Goal: Transaction & Acquisition: Purchase product/service

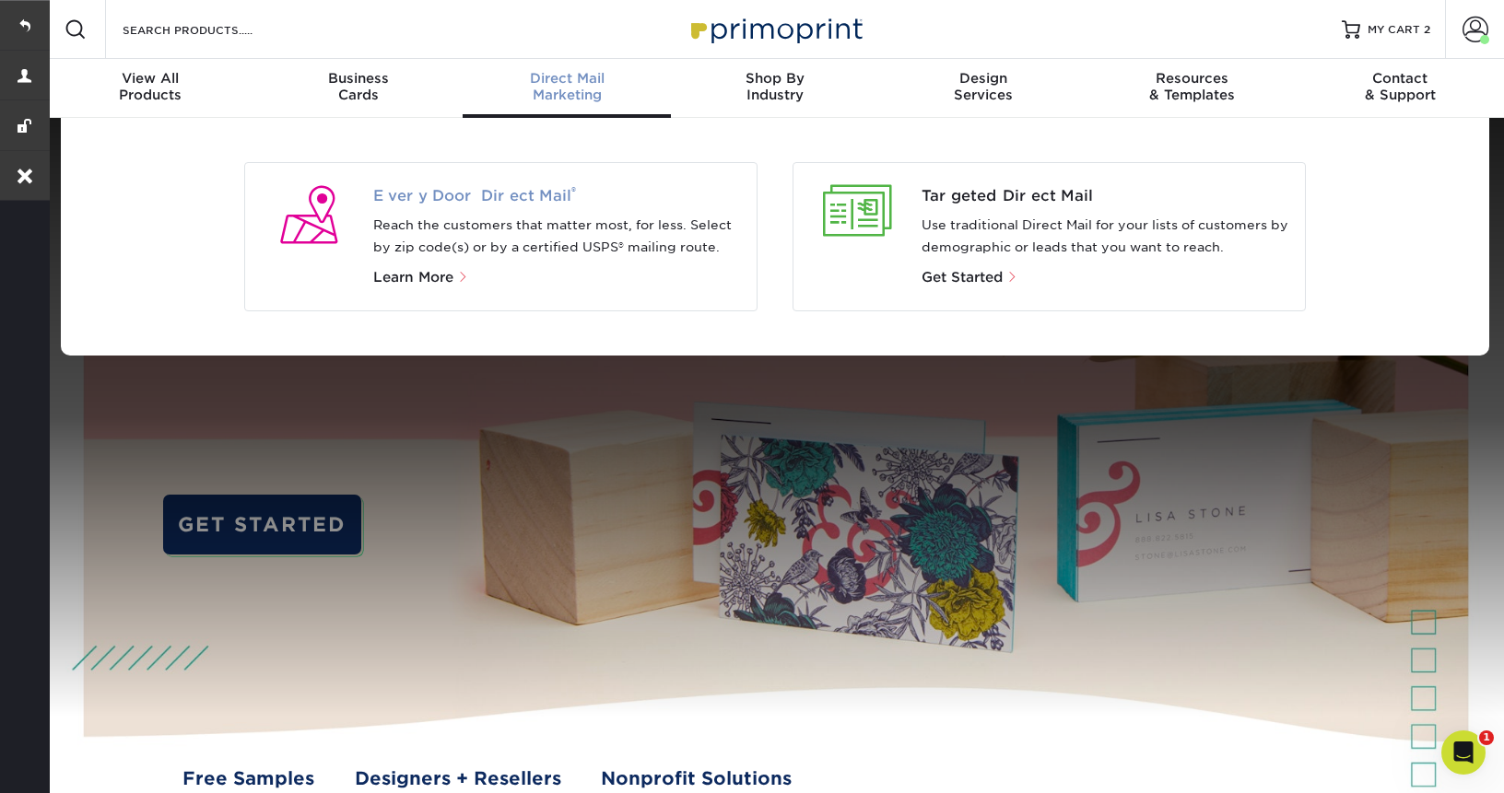
click at [471, 203] on span "Every Door Direct Mail ®" at bounding box center [558, 196] width 370 height 22
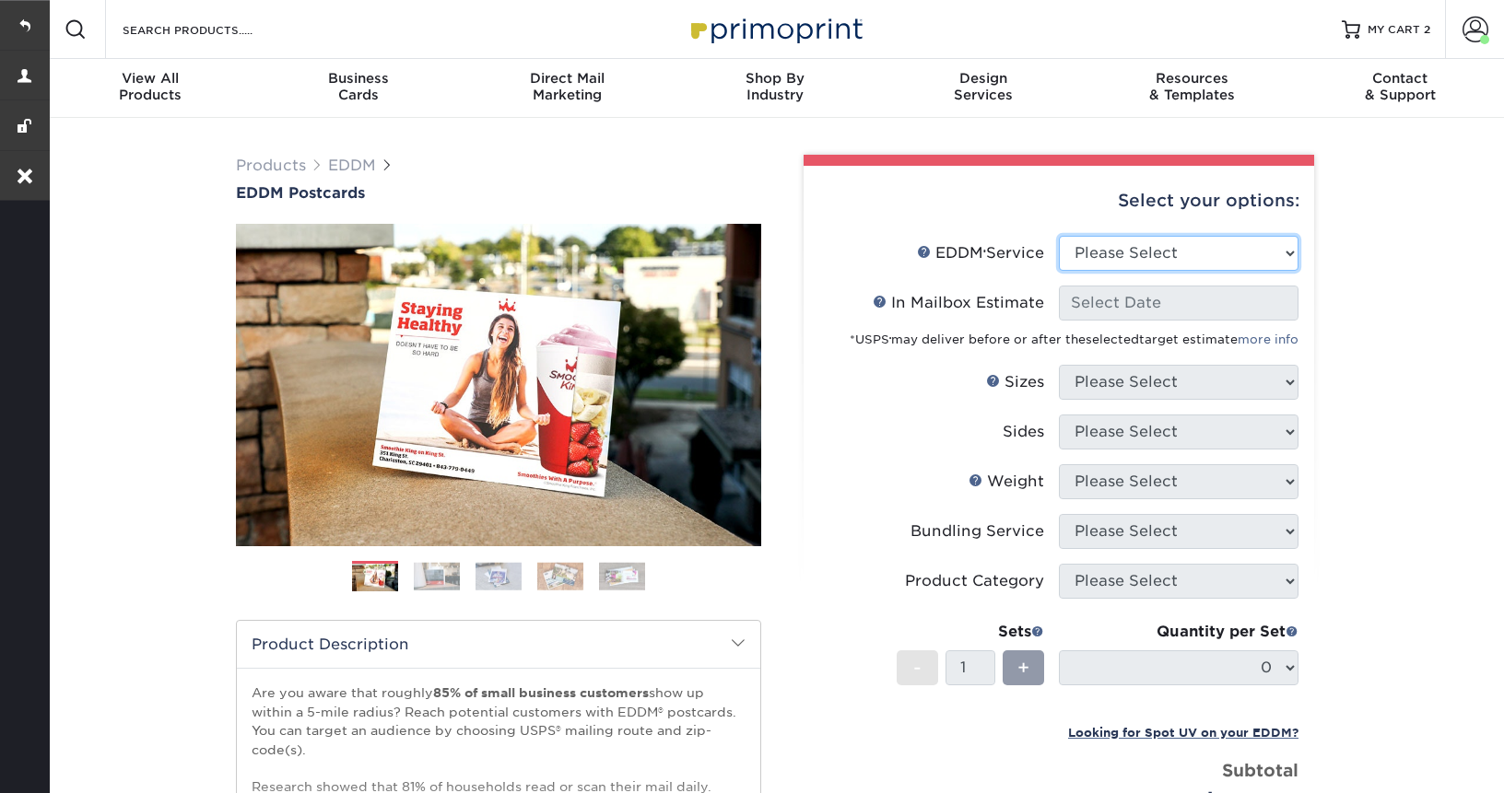
click at [1154, 255] on select "Please Select Full Service Print Only" at bounding box center [1179, 253] width 240 height 35
select select "full_service"
click at [1059, 236] on select "Please Select Full Service Print Only" at bounding box center [1179, 253] width 240 height 35
select select "-1"
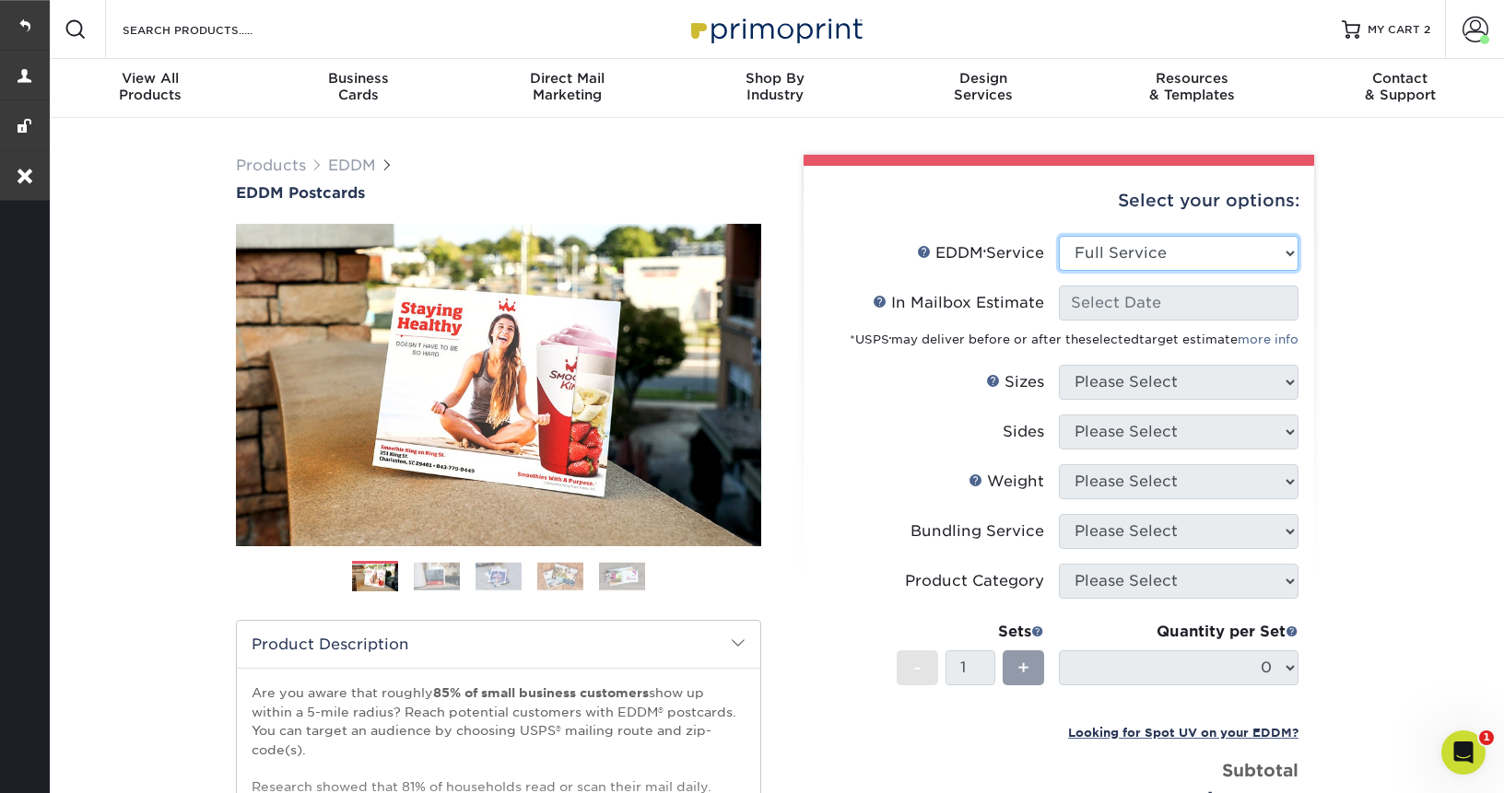
select select "-1"
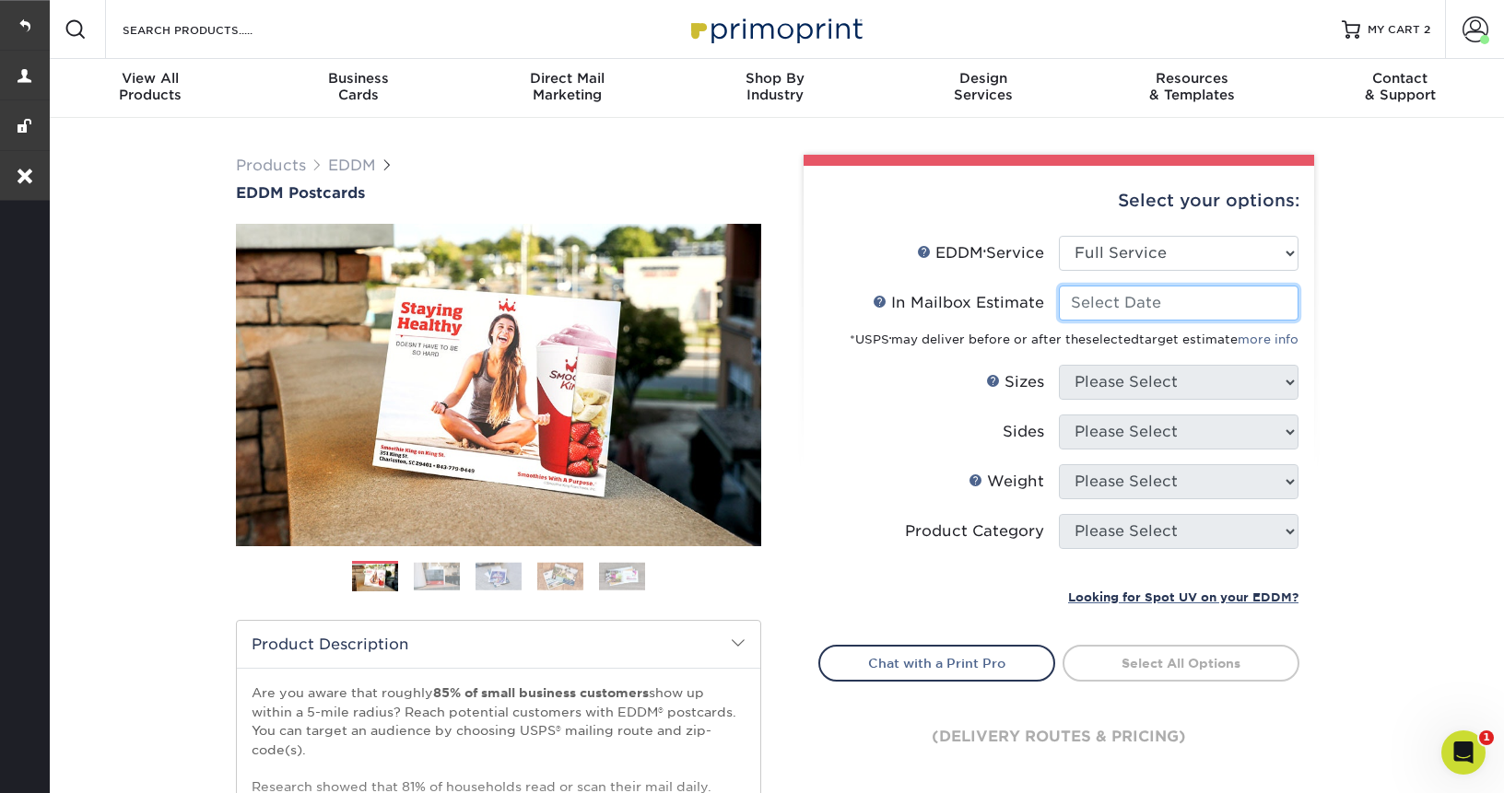
click at [1170, 306] on input "In Mailbox Estimate Help In Mailbox Estimate" at bounding box center [1179, 303] width 240 height 35
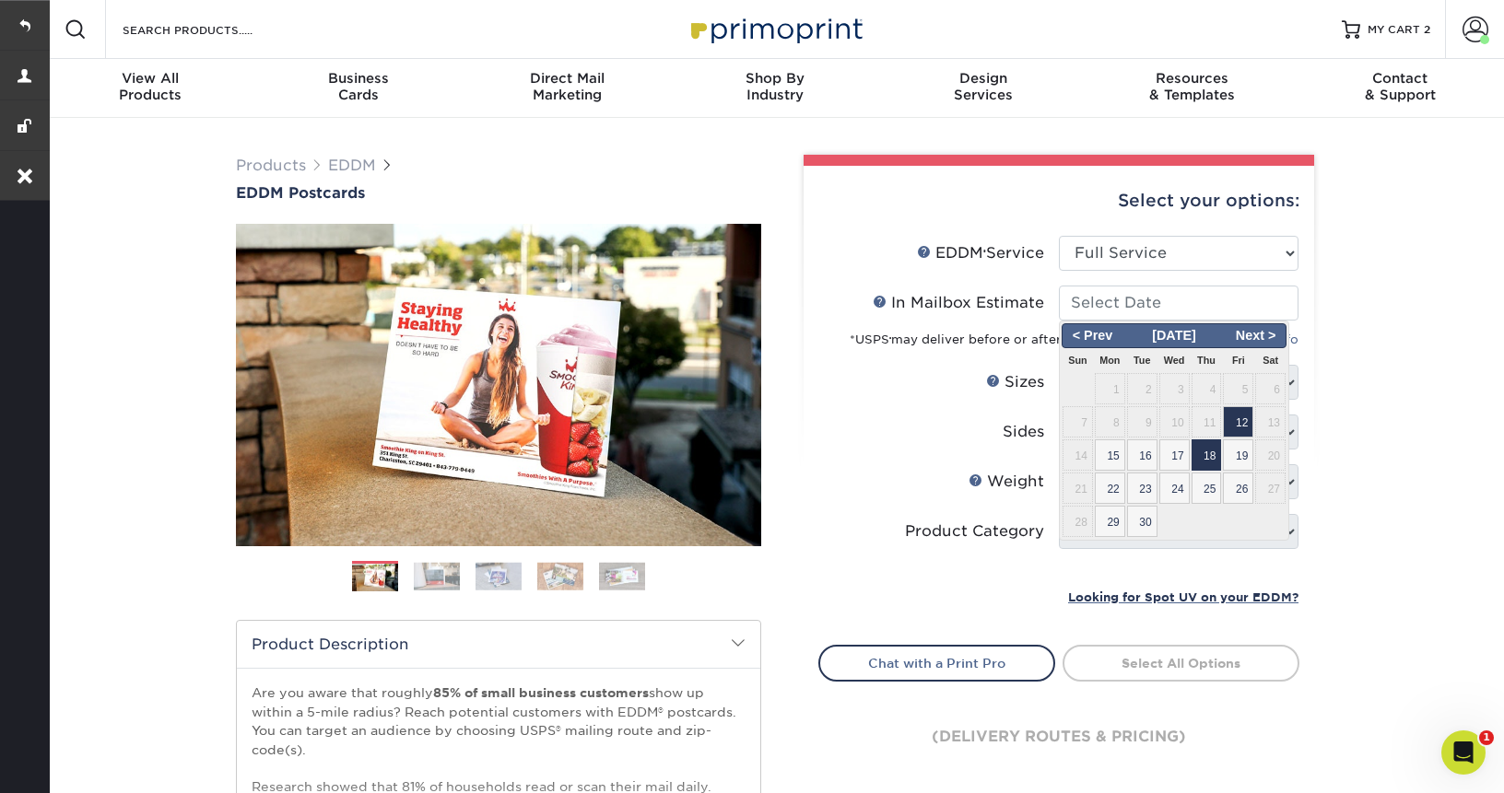
click at [1207, 458] on span "18" at bounding box center [1207, 455] width 30 height 31
type input "[DATE]"
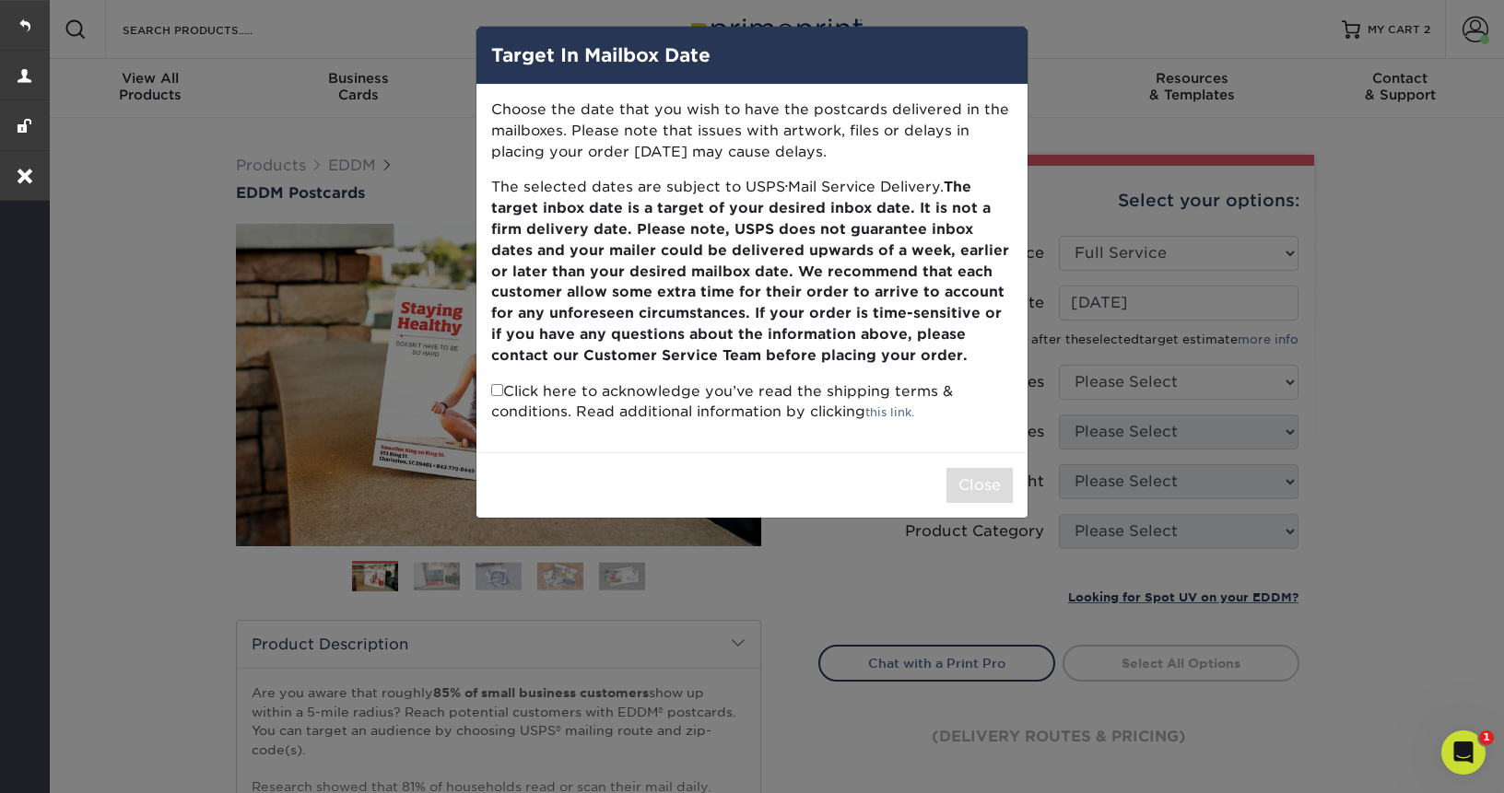
click at [495, 397] on p "Click here to acknowledge you’ve read the shipping terms & conditions. Read add…" at bounding box center [752, 403] width 522 height 42
click at [495, 391] on input "checkbox" at bounding box center [497, 390] width 12 height 12
checkbox input "true"
click at [986, 491] on button "Close" at bounding box center [979, 485] width 66 height 35
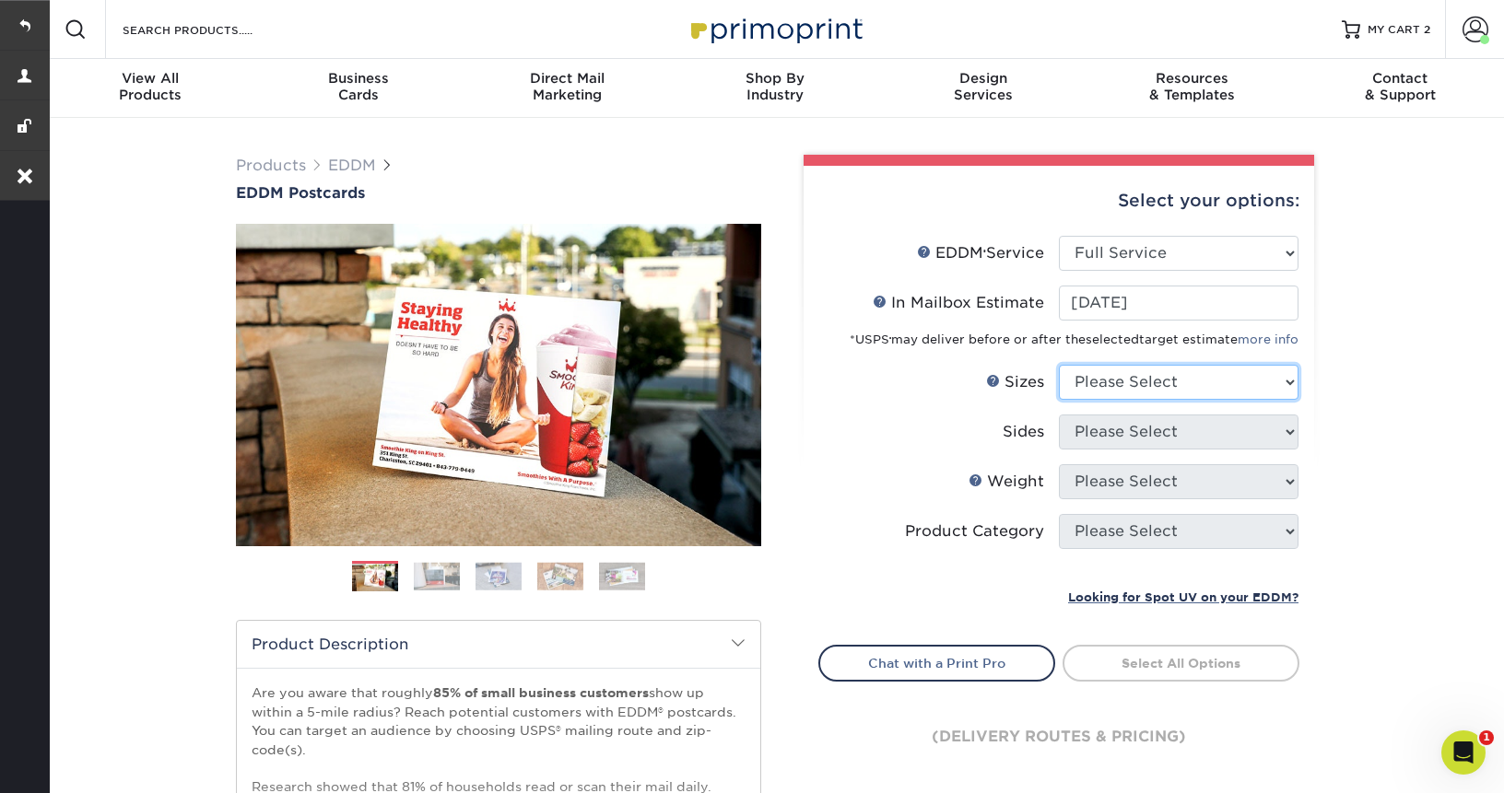
click at [1208, 380] on select "Please Select 4.5" x 12" 6" x 12" 6.5" x 8" 6.5" x 9" 6.5" x 12" 7" x 8.5" 8" x…" at bounding box center [1179, 382] width 240 height 35
select select "6.00x12.00"
click at [1059, 365] on select "Please Select 4.5" x 12" 6" x 12" 6.5" x 8" 6.5" x 9" 6.5" x 12" 7" x 8.5" 8" x…" at bounding box center [1179, 382] width 240 height 35
click at [1126, 435] on select "Please Select Print Both Sides Print Front Only" at bounding box center [1179, 432] width 240 height 35
select select "13abbda7-1d64-4f25-8bb2-c179b224825d"
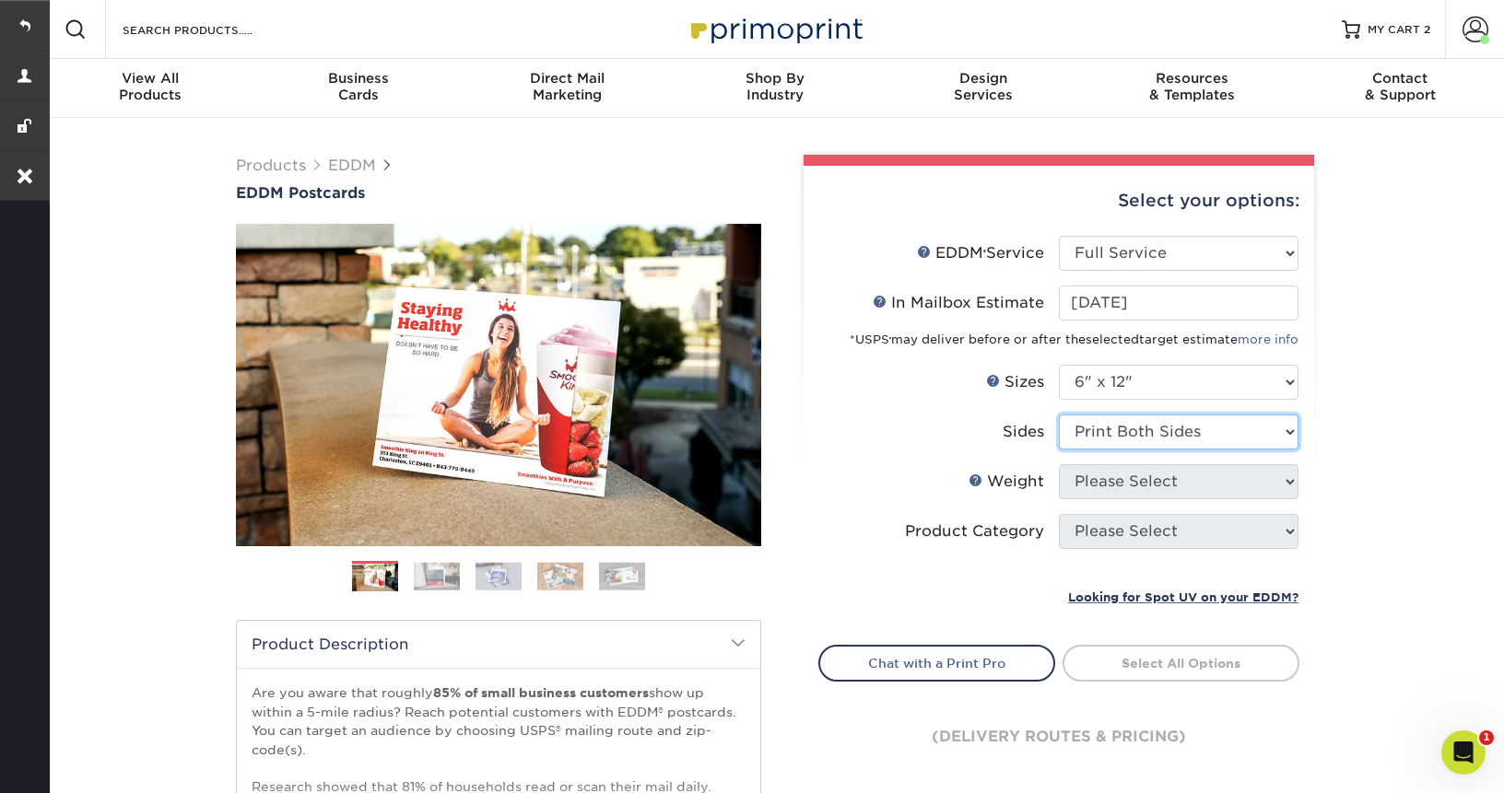
click at [1059, 415] on select "Please Select Print Both Sides Print Front Only" at bounding box center [1179, 432] width 240 height 35
click at [1113, 477] on select "Please Select 14PT 16PT" at bounding box center [1179, 481] width 240 height 35
select select "14PT"
click at [1059, 464] on select "Please Select 14PT 16PT" at bounding box center [1179, 481] width 240 height 35
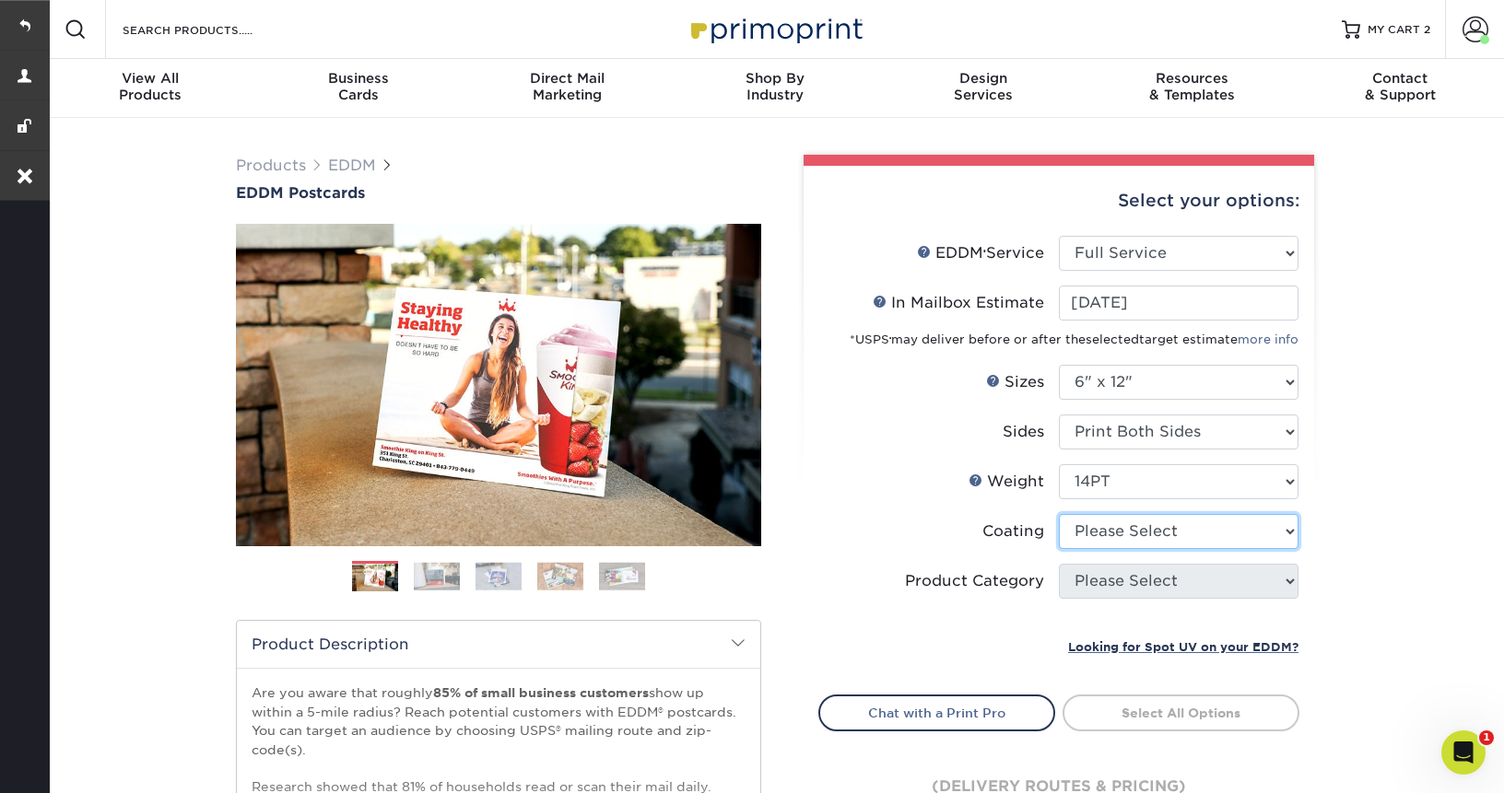
click at [1111, 525] on select at bounding box center [1179, 531] width 240 height 35
select select "121bb7b5-3b4d-429f-bd8d-bbf80e953313"
click at [1059, 514] on select at bounding box center [1179, 531] width 240 height 35
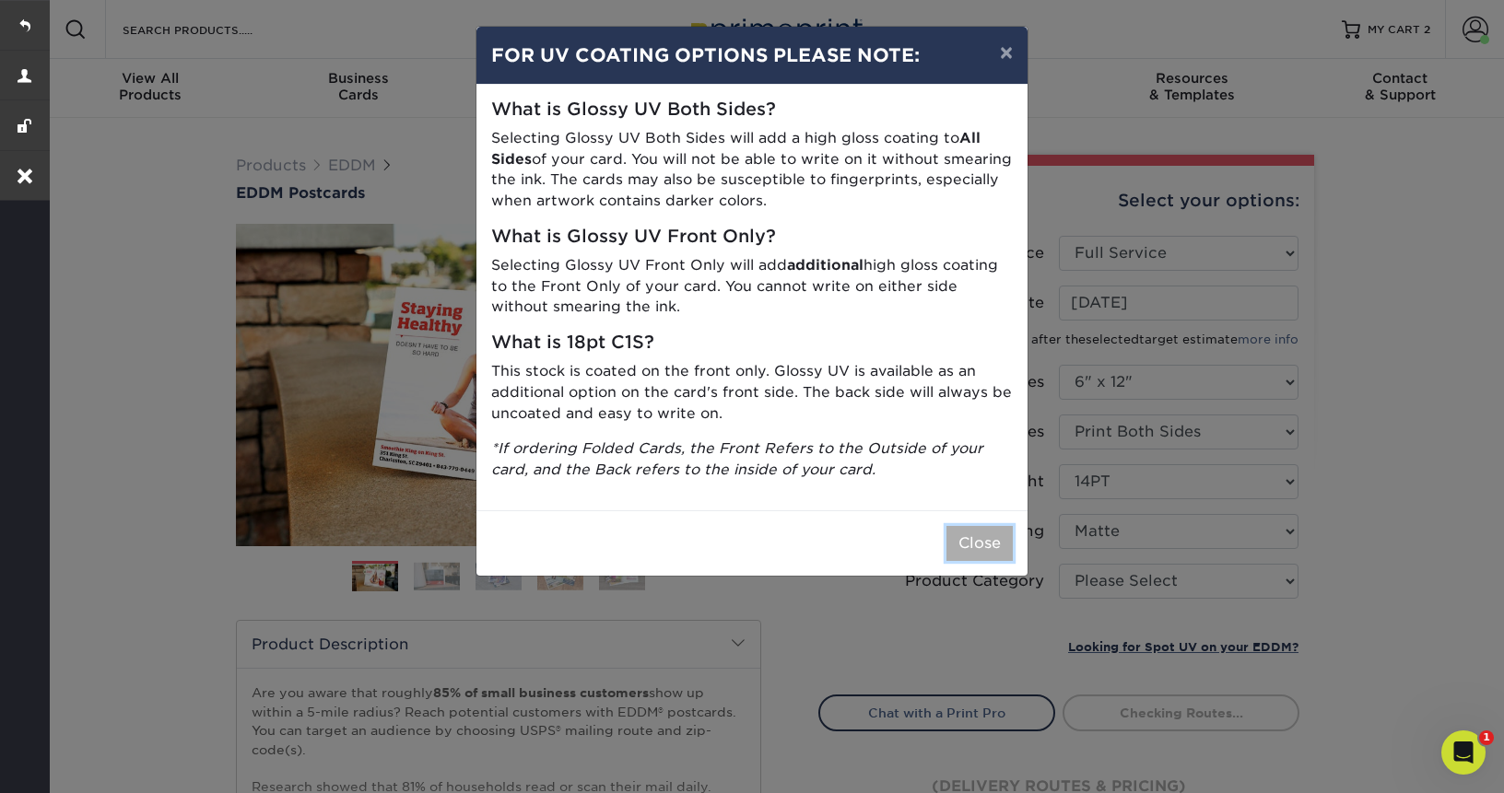
click at [989, 535] on button "Close" at bounding box center [979, 543] width 66 height 35
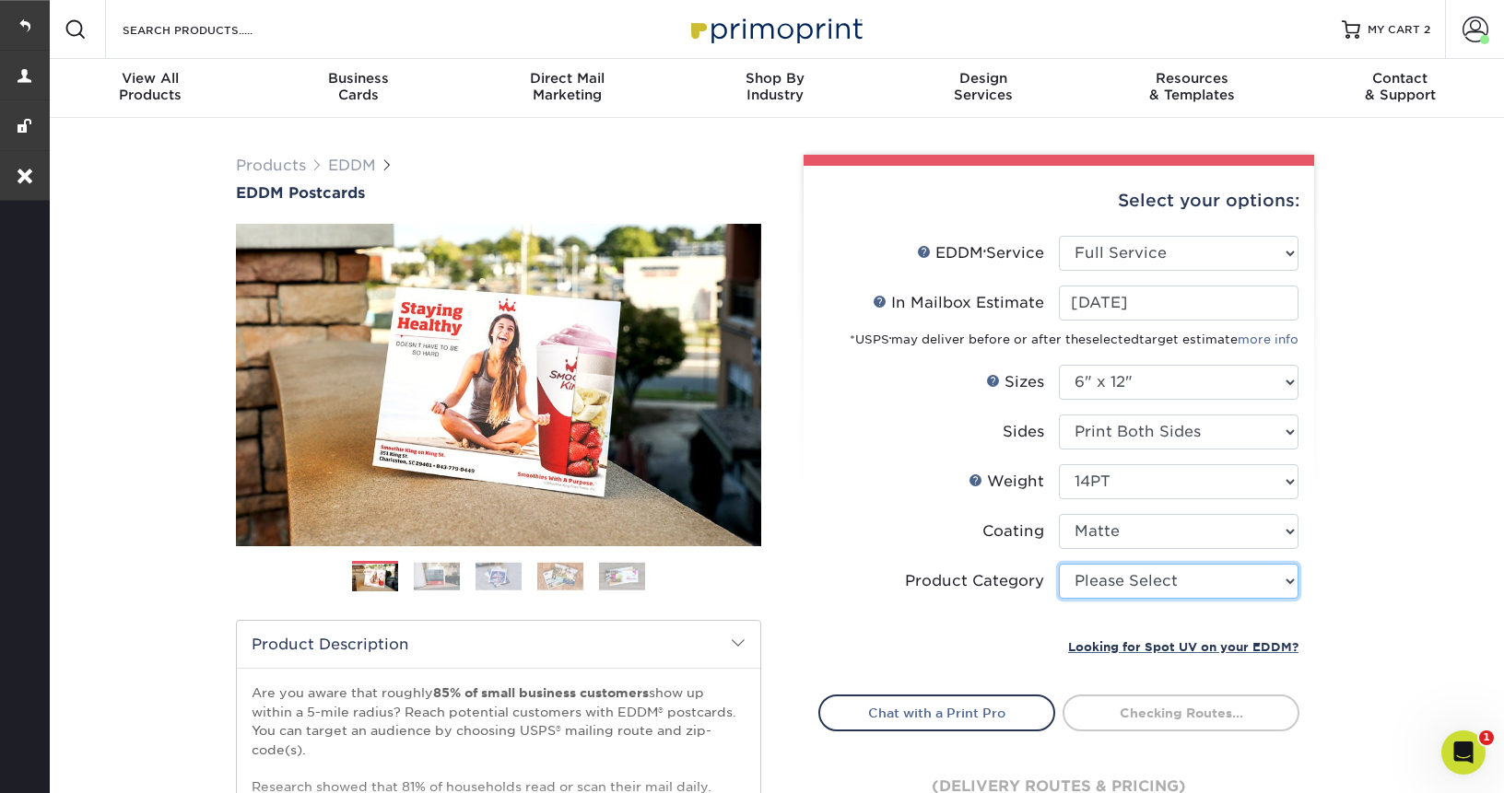
click at [1181, 573] on select "Please Select Postcards" at bounding box center [1179, 581] width 240 height 35
select select "9b7272e0-d6c8-4c3c-8e97-d3a1bcdab858"
click at [1059, 564] on select "Please Select Postcards" at bounding box center [1179, 581] width 240 height 35
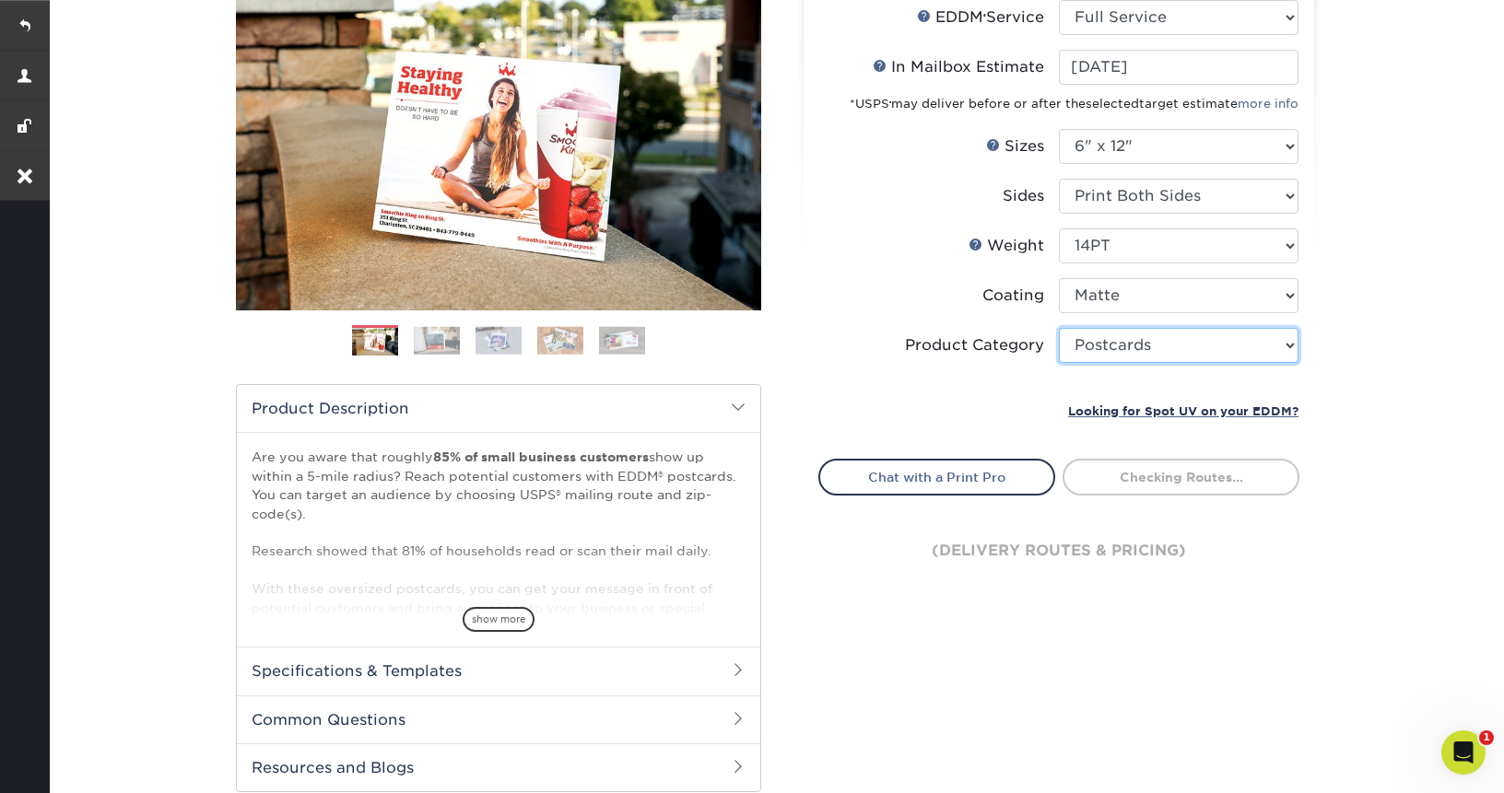
scroll to position [234, 0]
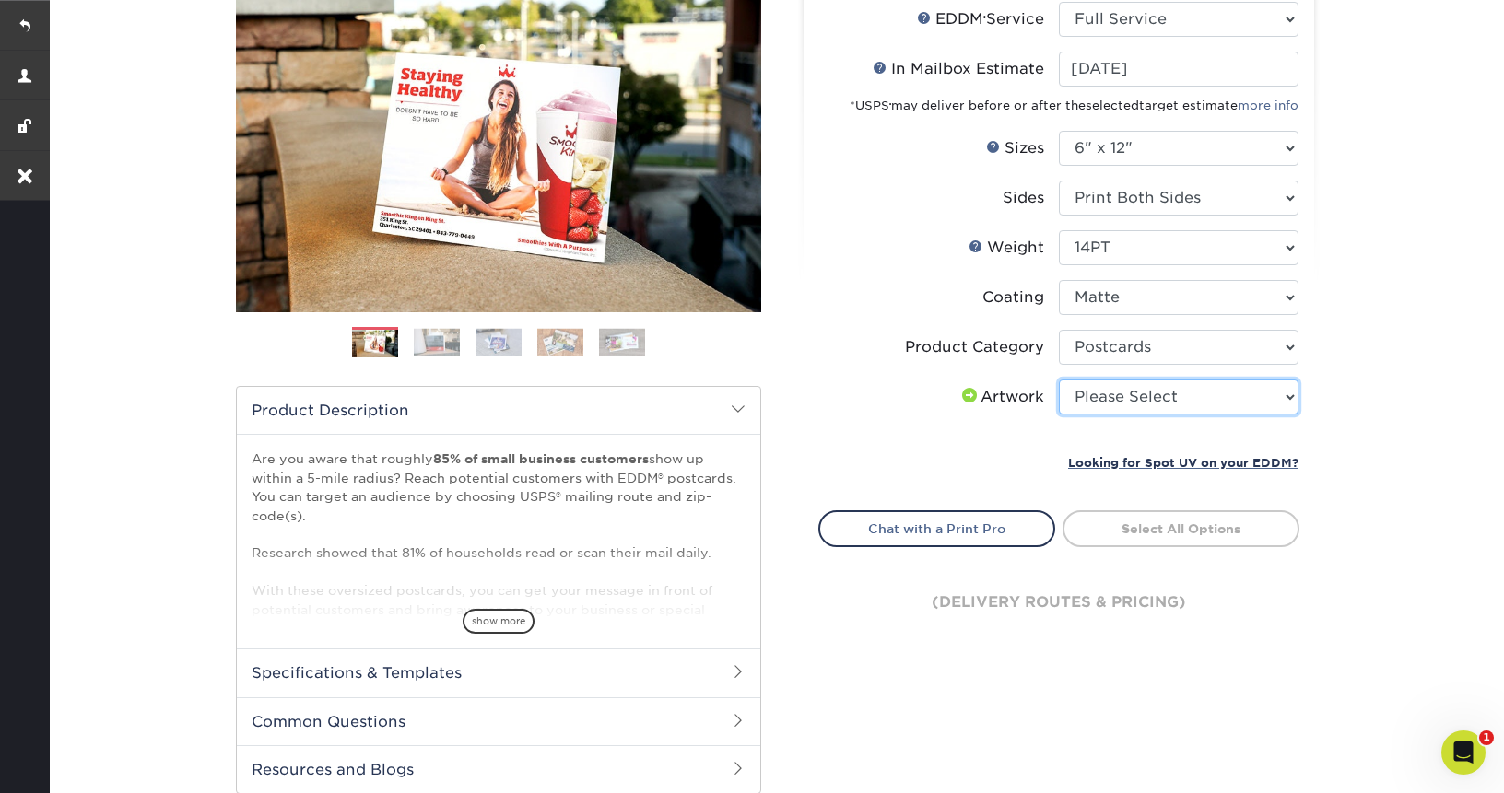
click at [1154, 396] on select "Please Select I will upload files I need a design - $150" at bounding box center [1179, 397] width 240 height 35
select select "upload"
click at [1059, 380] on select "Please Select I will upload files I need a design - $150" at bounding box center [1179, 397] width 240 height 35
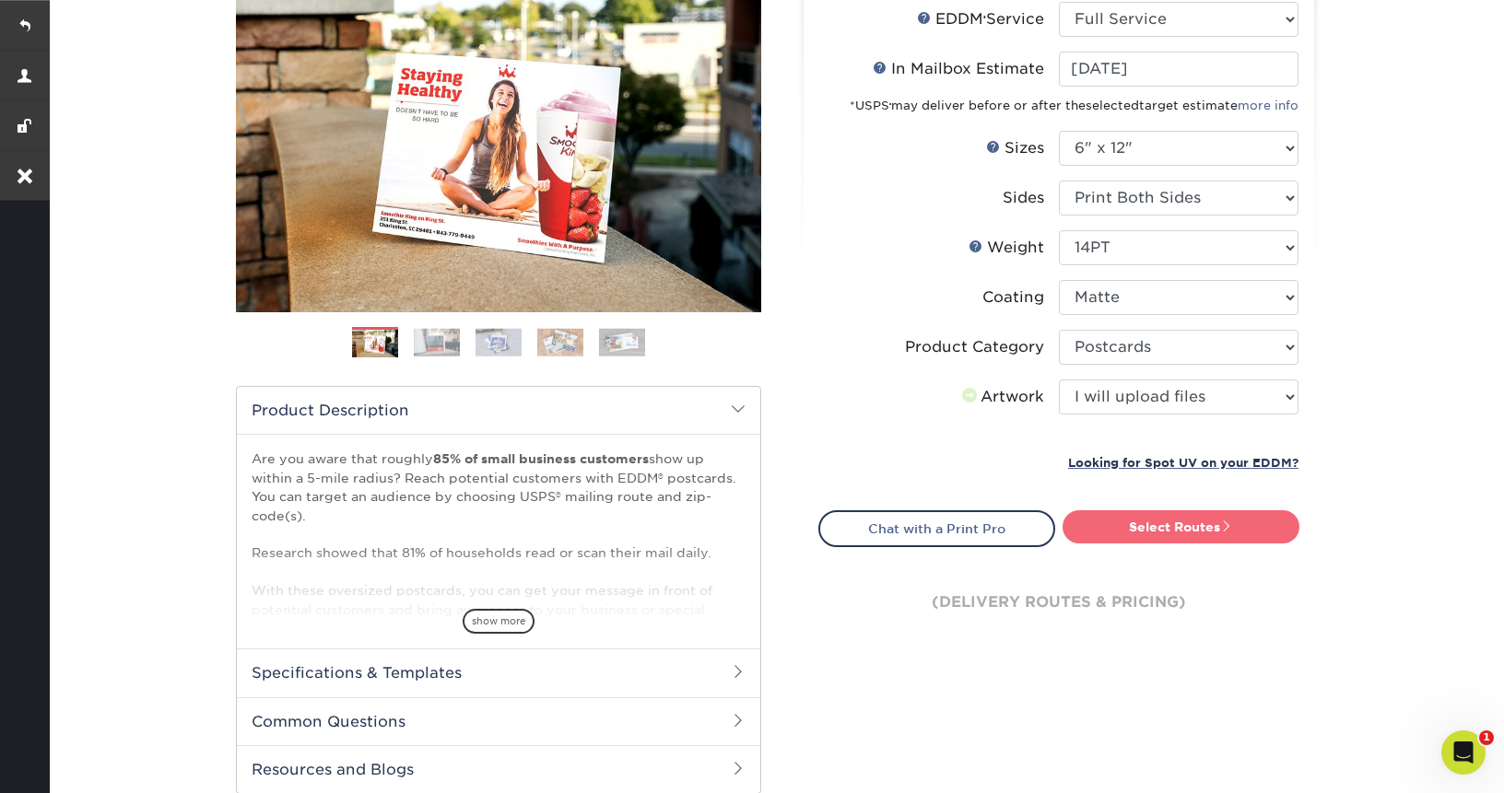
click at [1155, 537] on link "Select Routes" at bounding box center [1181, 527] width 237 height 33
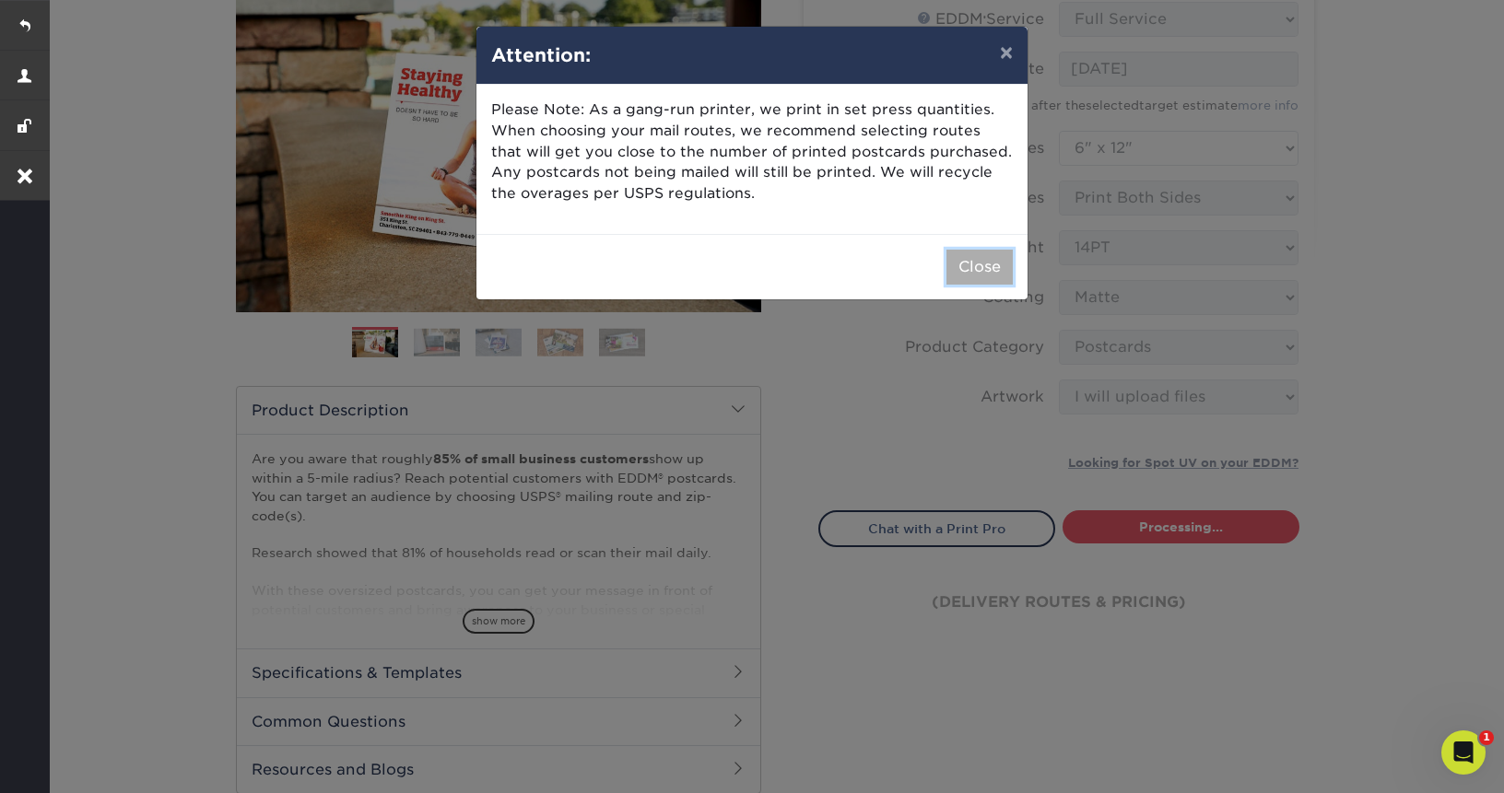
click at [975, 277] on button "Close" at bounding box center [979, 267] width 66 height 35
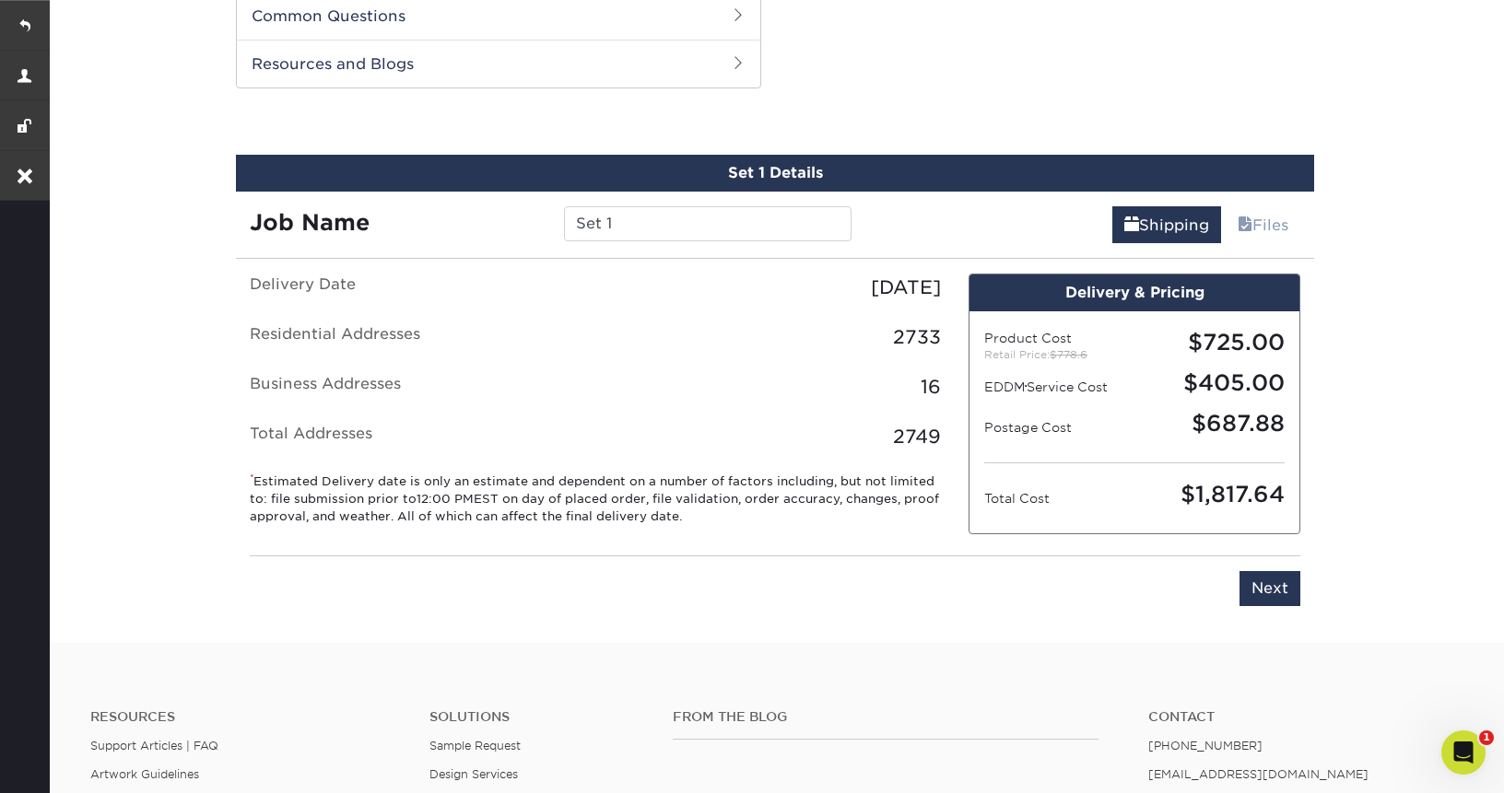
scroll to position [937, 0]
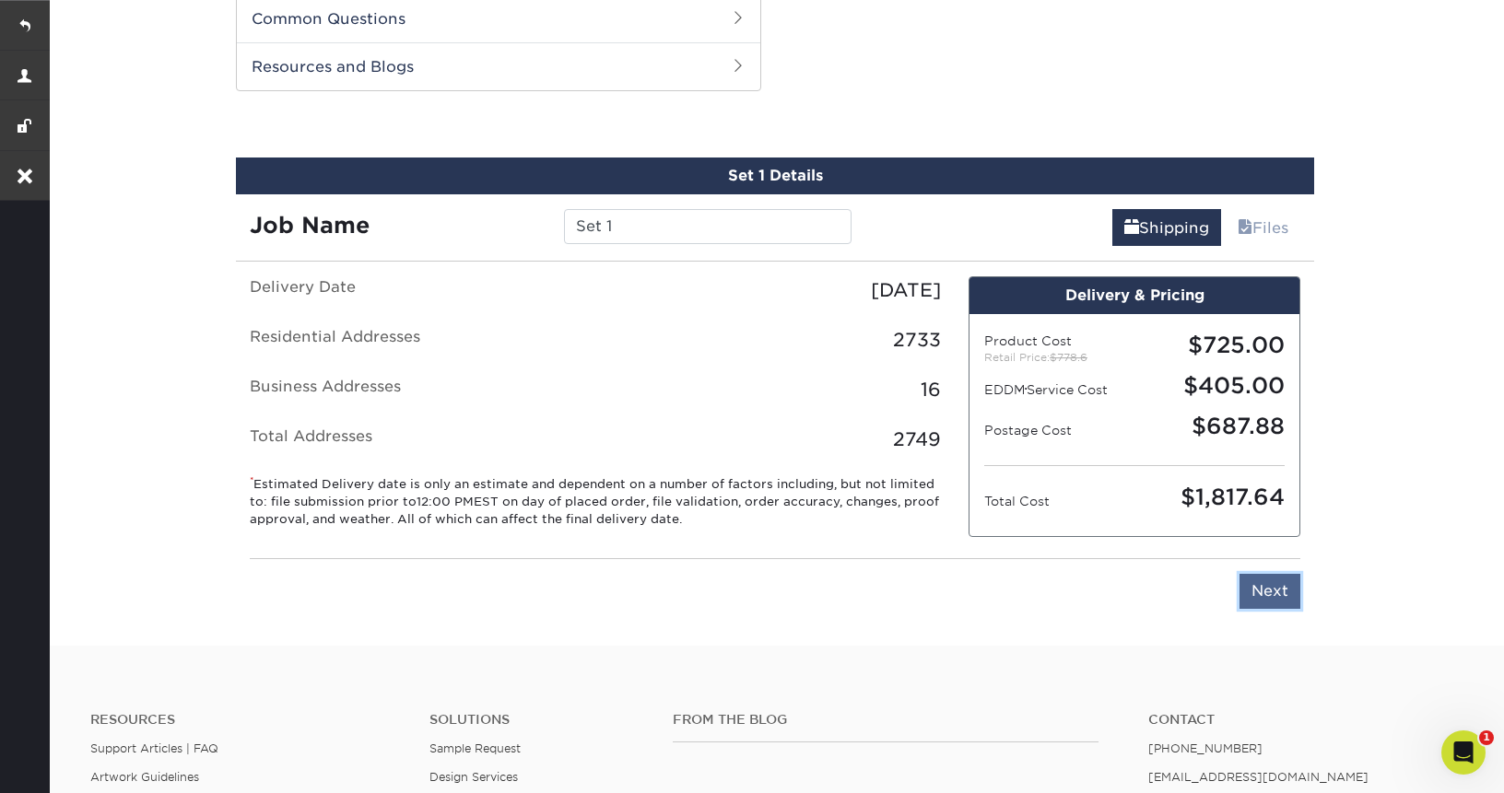
click at [1269, 588] on input "Next" at bounding box center [1270, 591] width 61 height 35
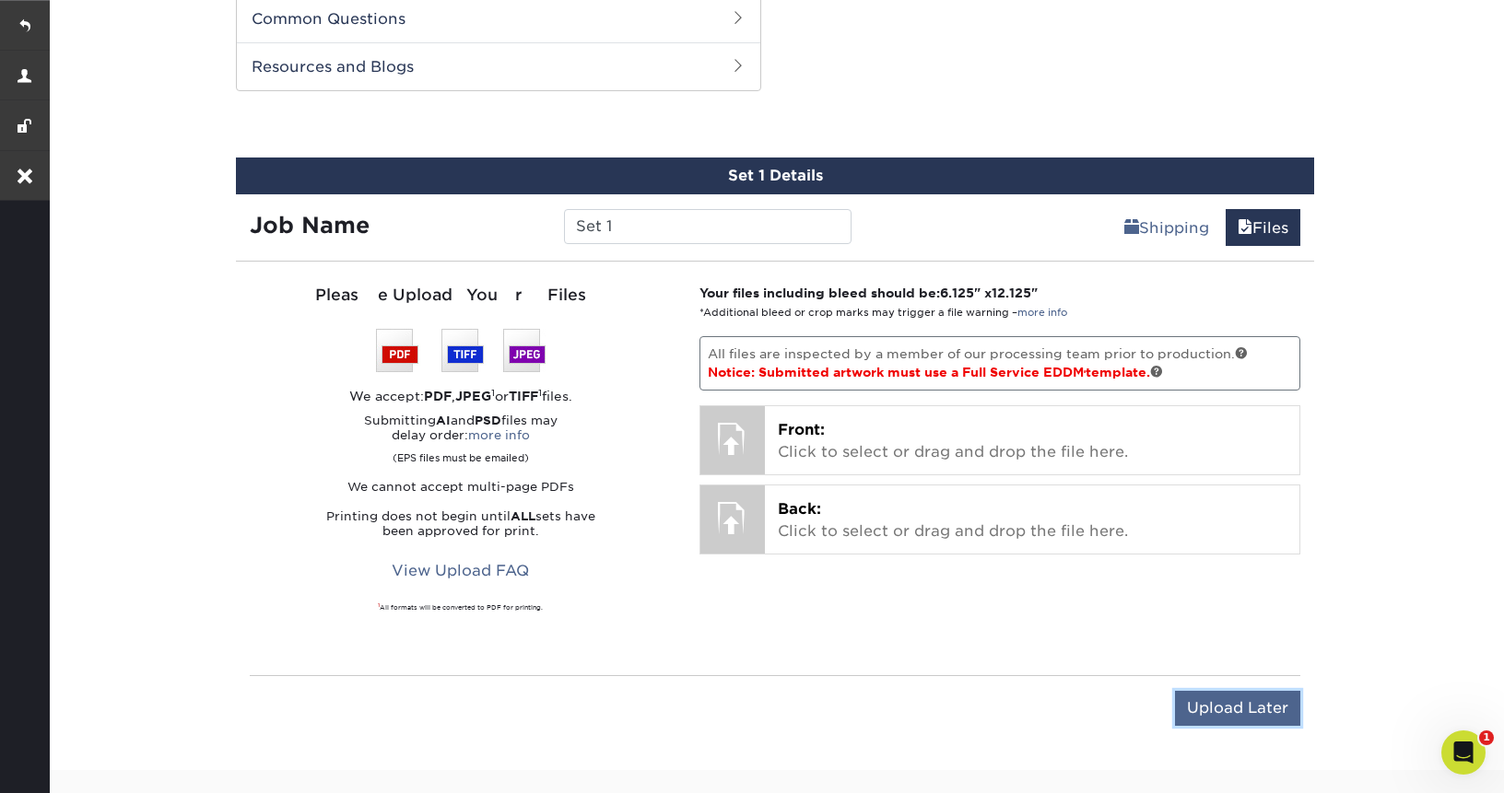
click at [1236, 699] on input "Upload Later" at bounding box center [1237, 708] width 125 height 35
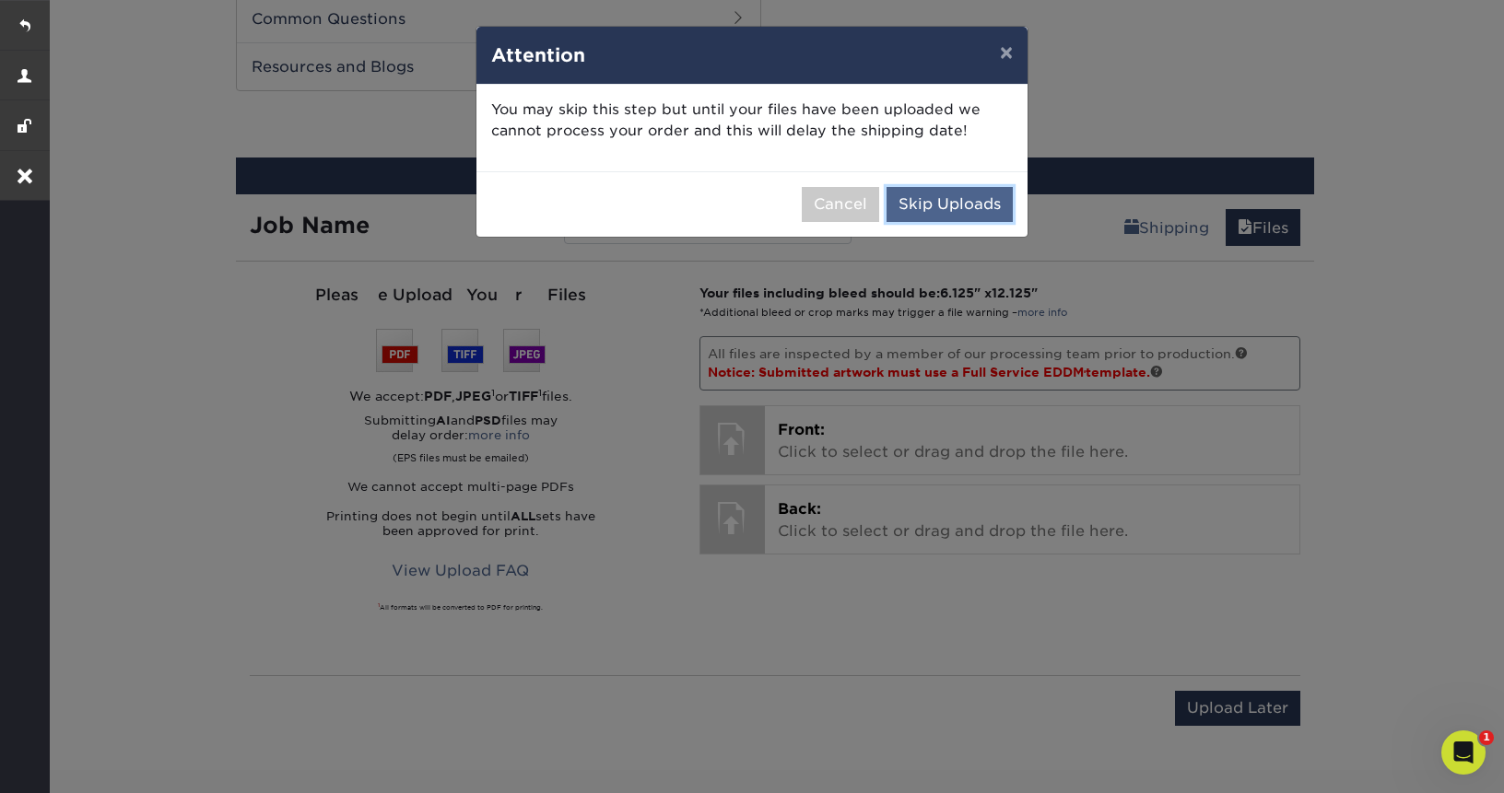
click at [923, 207] on button "Skip Uploads" at bounding box center [950, 204] width 126 height 35
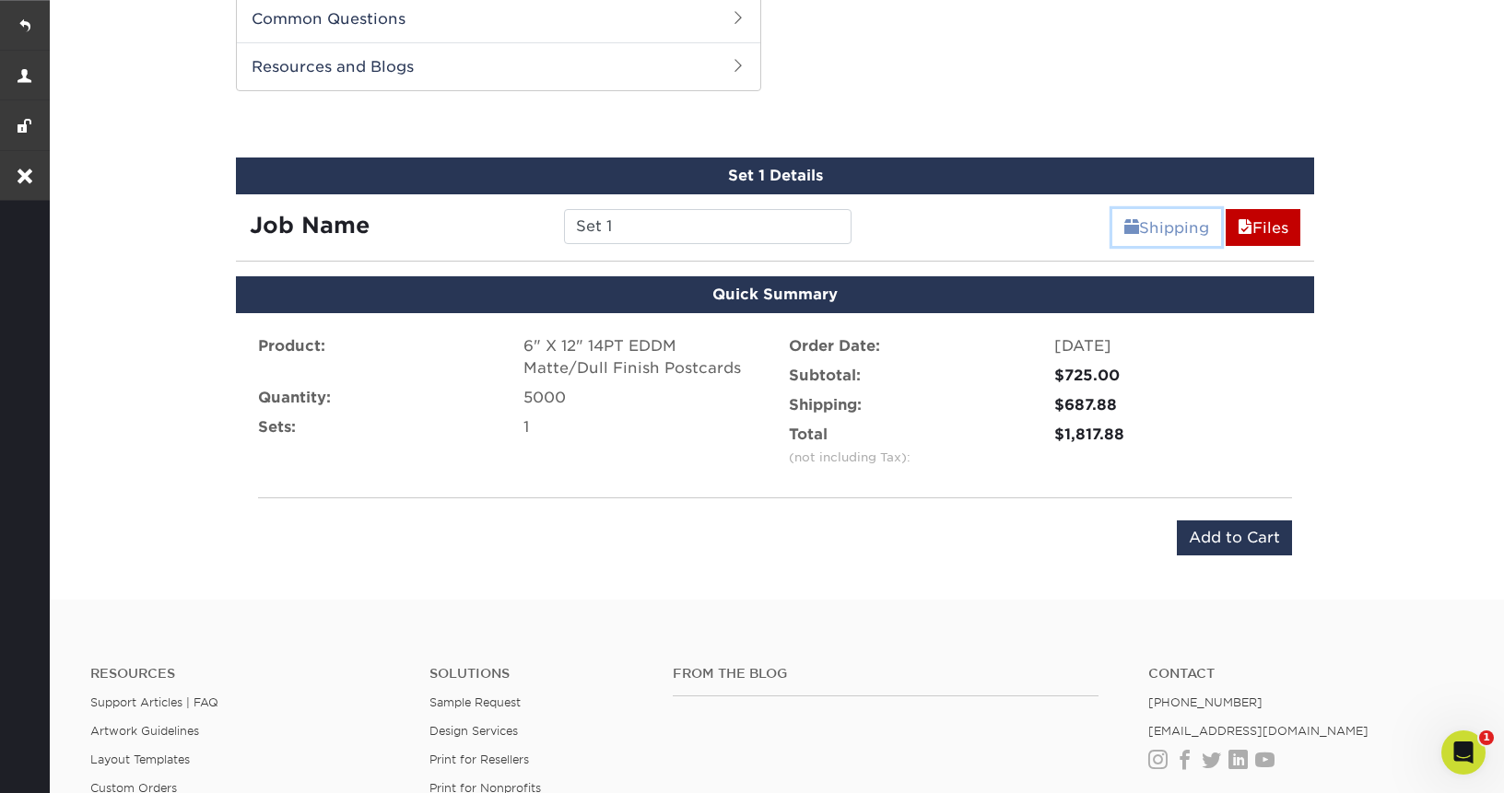
click at [1146, 229] on link "Shipping" at bounding box center [1166, 227] width 109 height 37
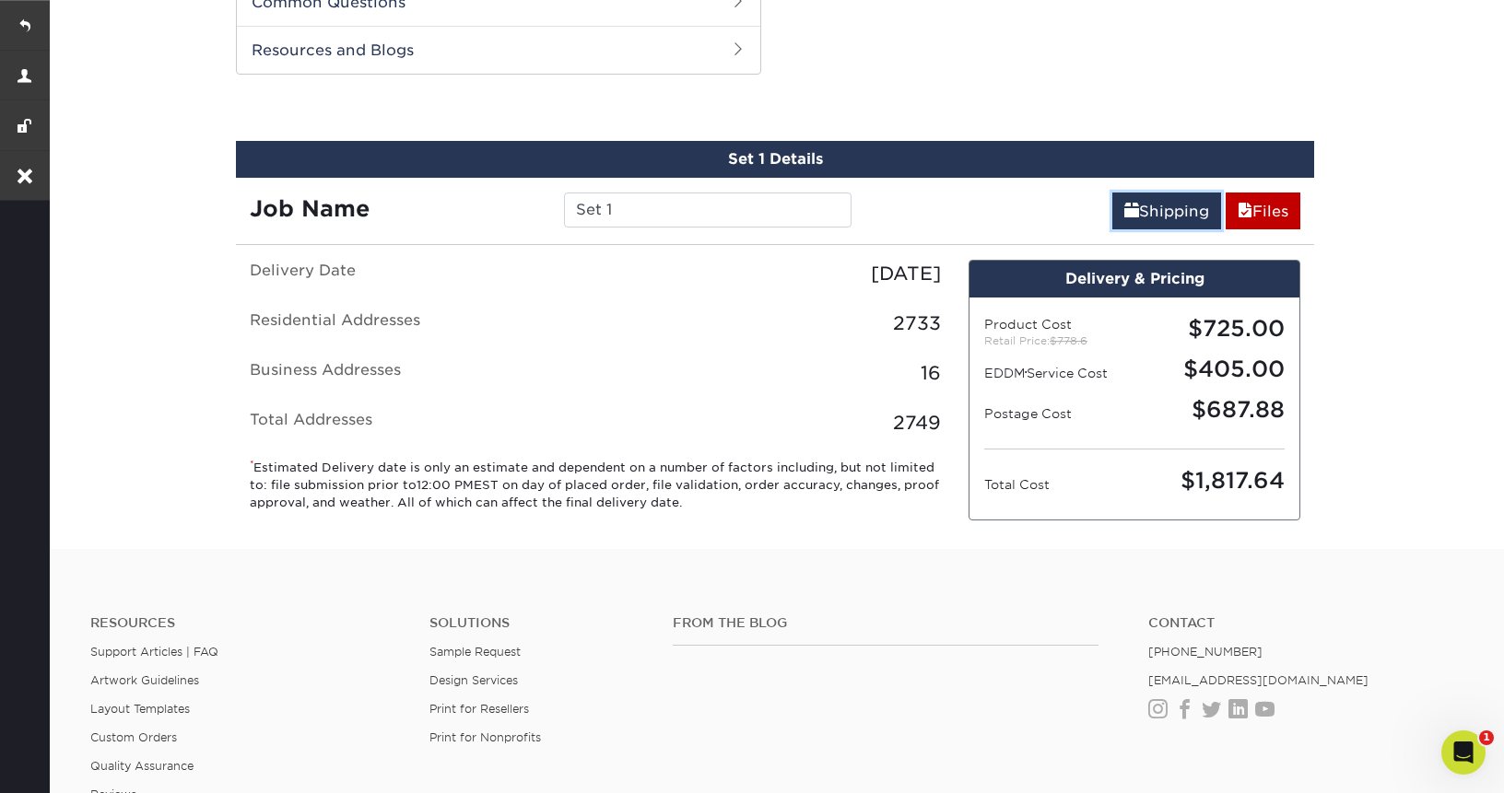
scroll to position [950, 0]
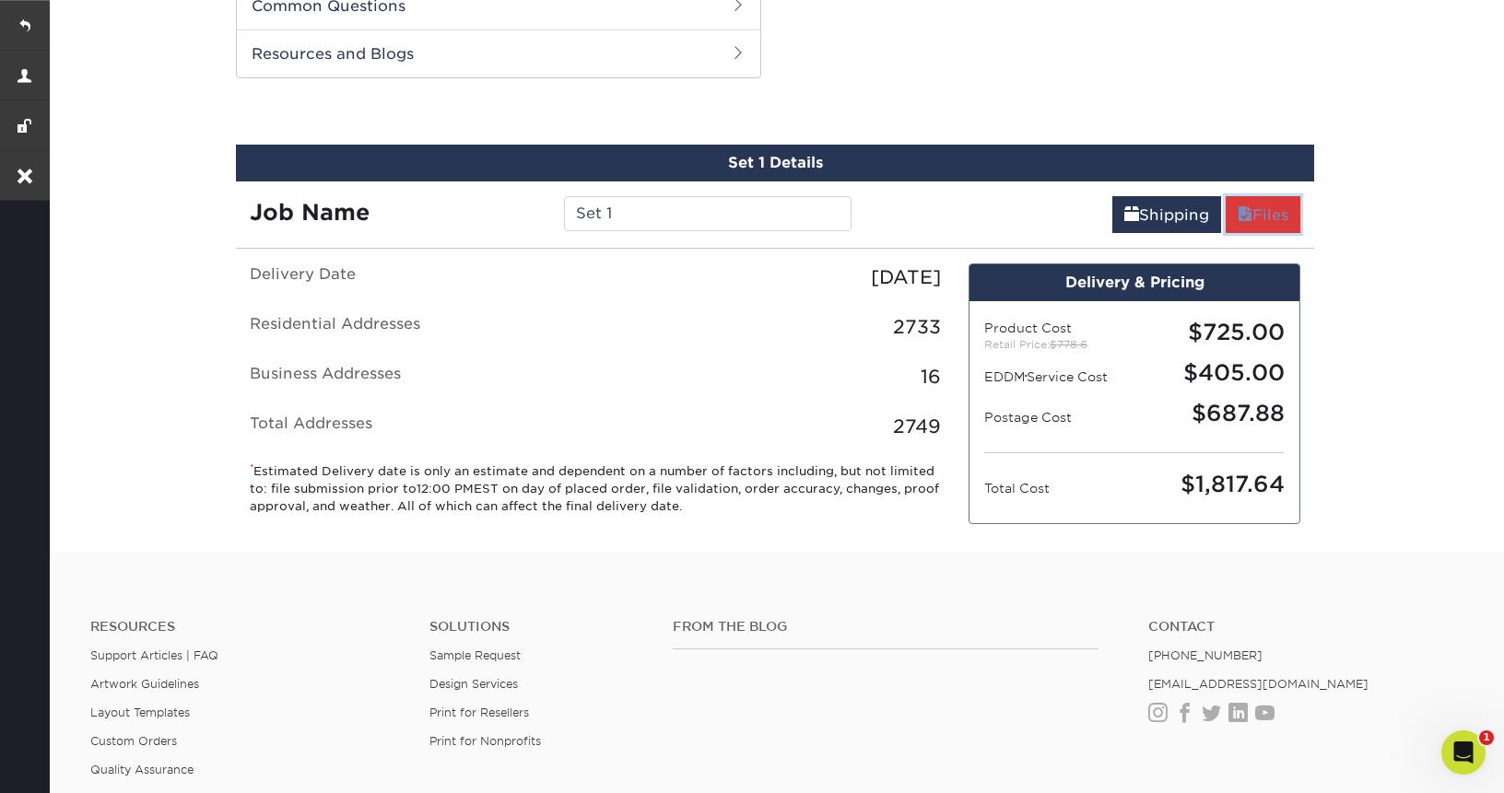
click at [1261, 217] on link "Files" at bounding box center [1263, 214] width 75 height 37
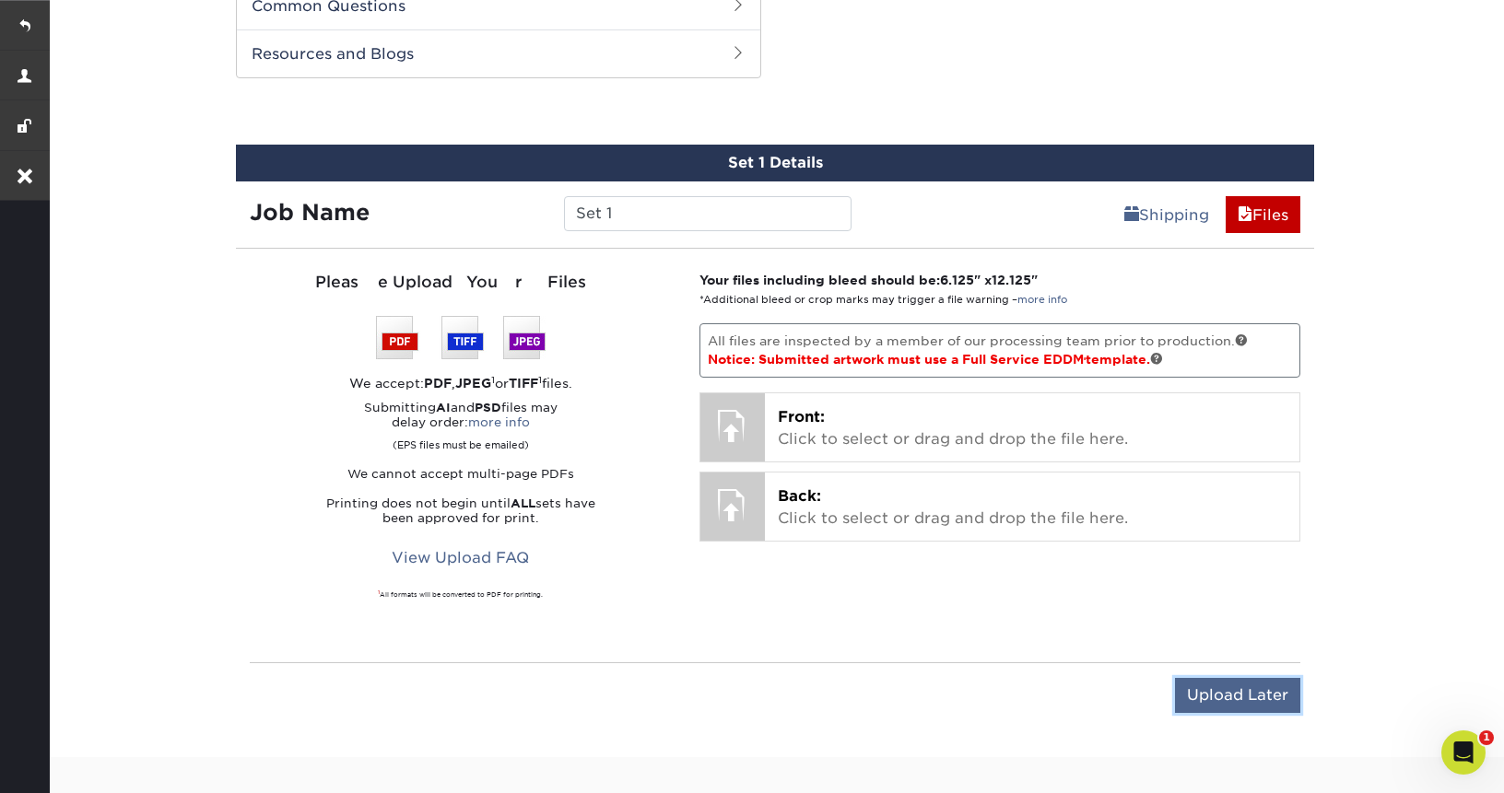
click at [1242, 688] on input "Upload Later" at bounding box center [1237, 695] width 125 height 35
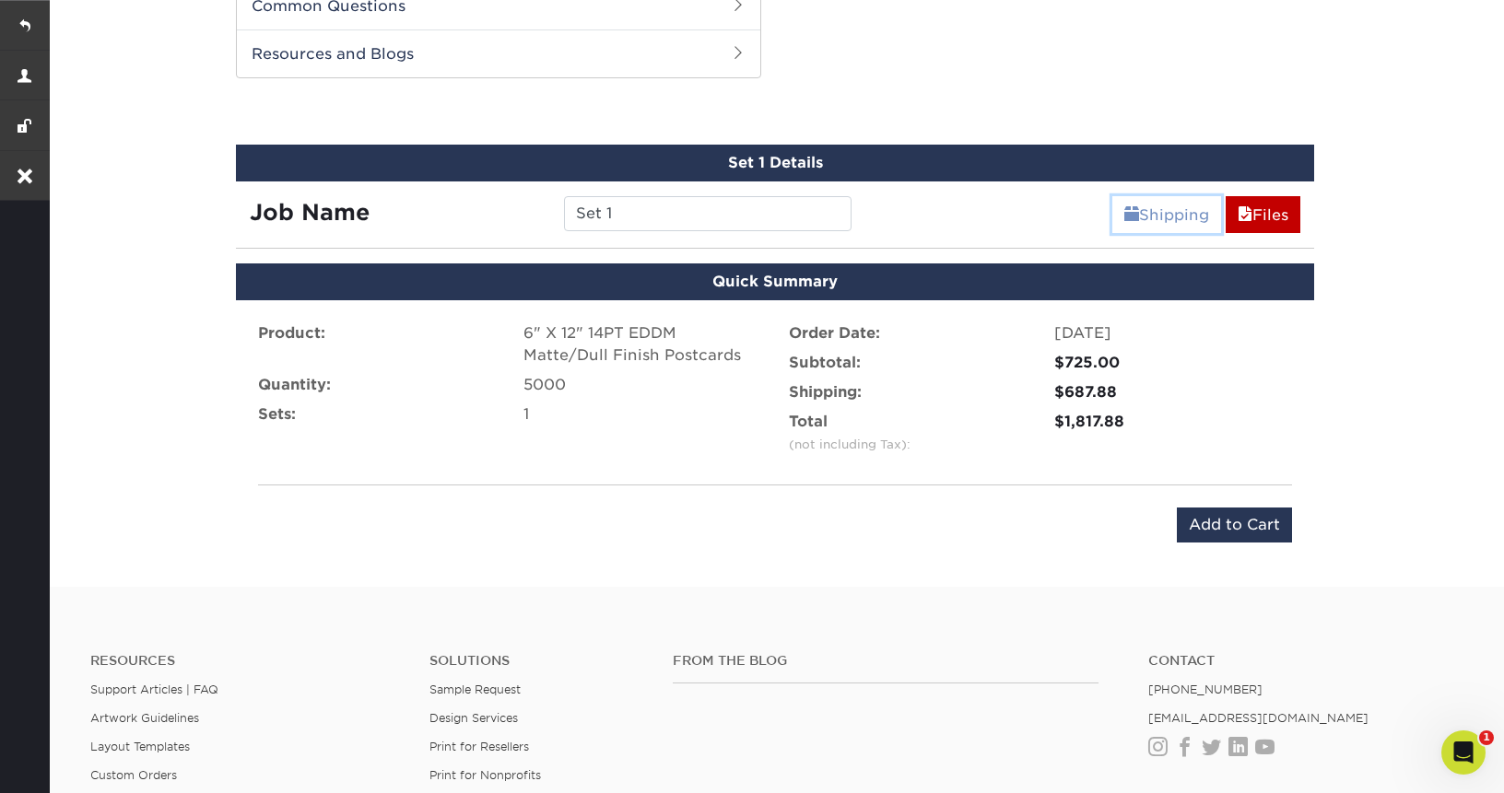
click at [1128, 210] on span at bounding box center [1131, 215] width 15 height 18
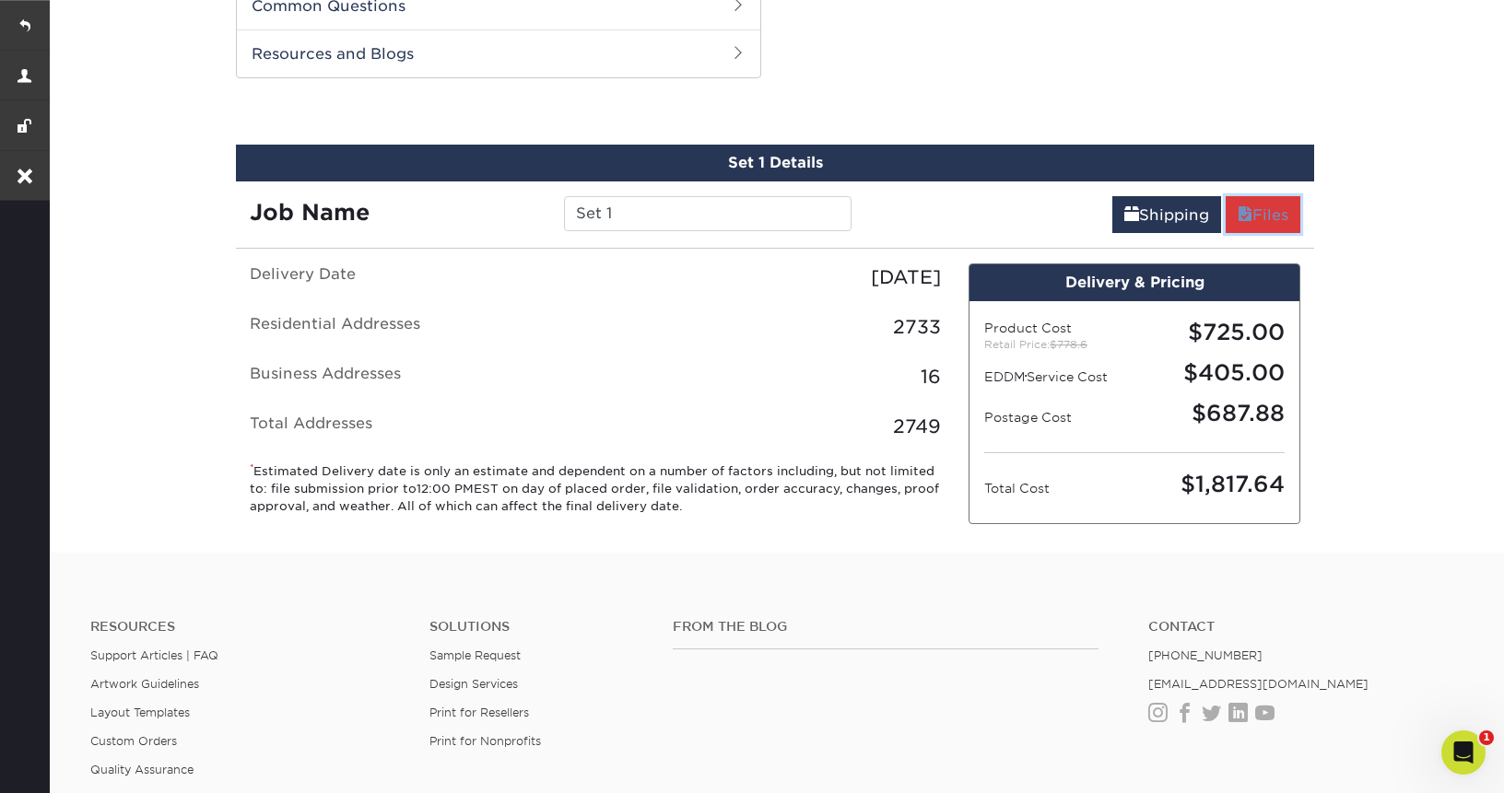
click at [1281, 223] on link "Files" at bounding box center [1263, 214] width 75 height 37
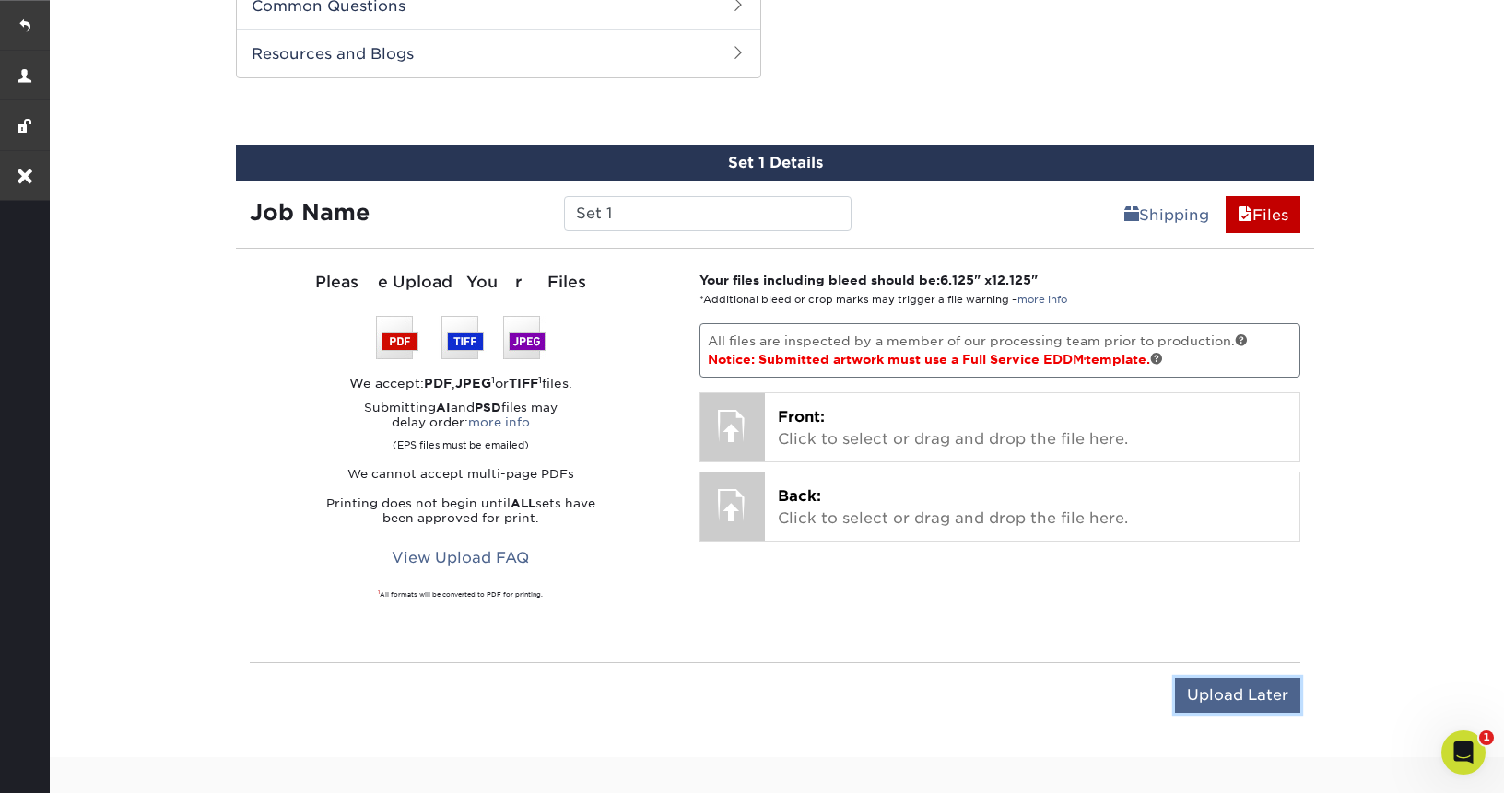
click at [1218, 689] on input "Upload Later" at bounding box center [1237, 695] width 125 height 35
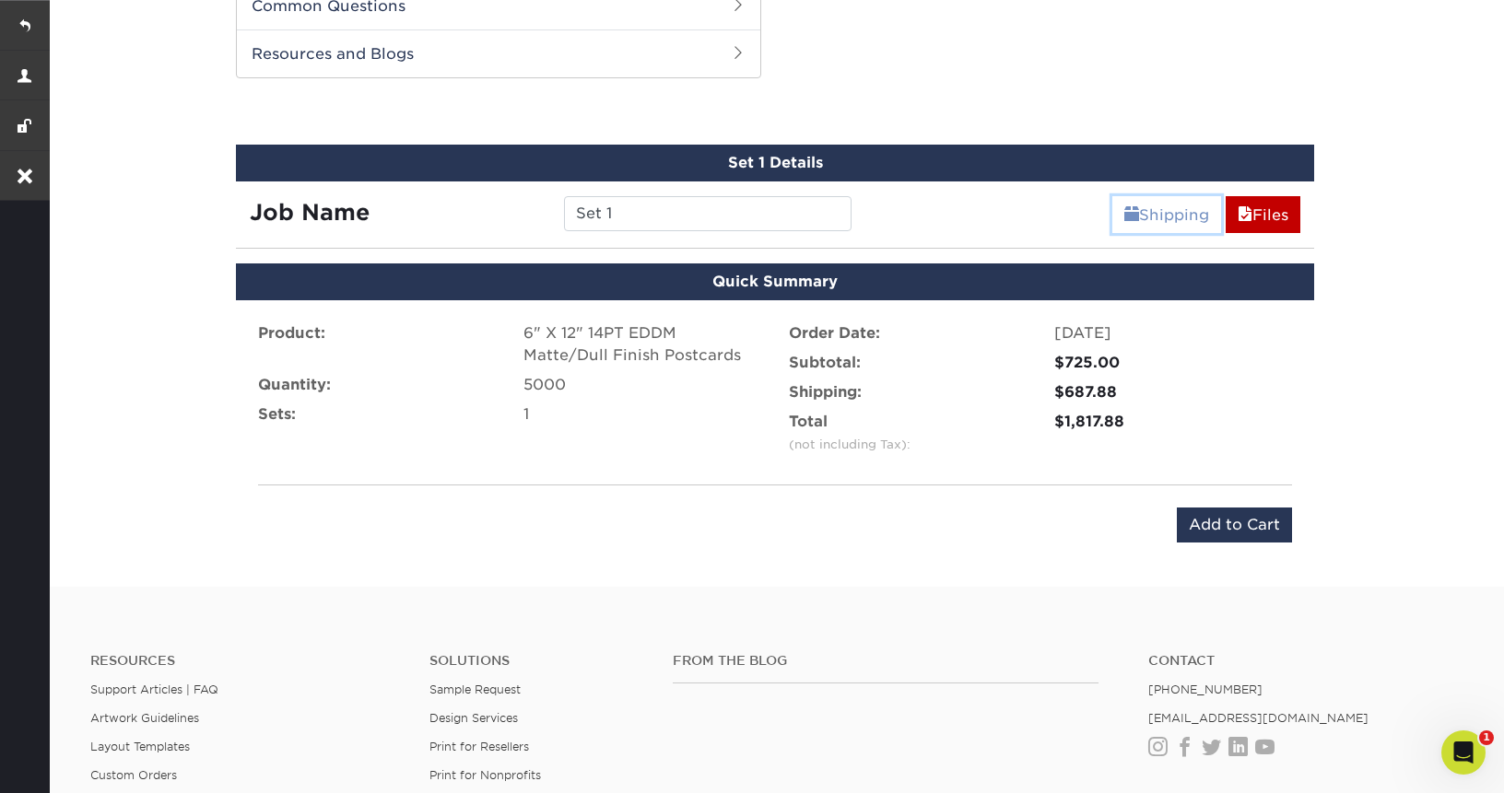
click at [1138, 216] on link "Shipping" at bounding box center [1166, 214] width 109 height 37
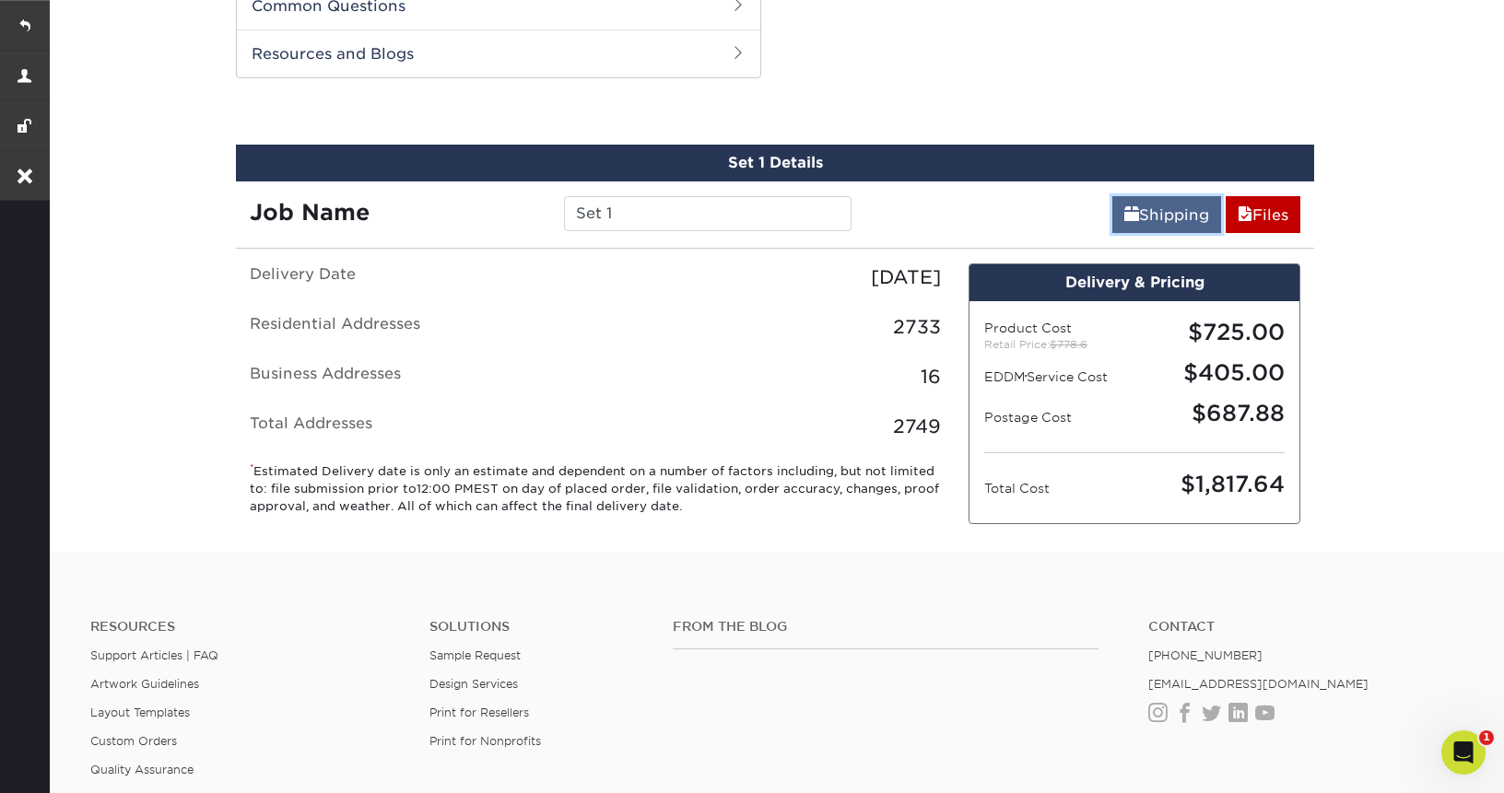
click at [1142, 213] on link "Shipping" at bounding box center [1166, 214] width 109 height 37
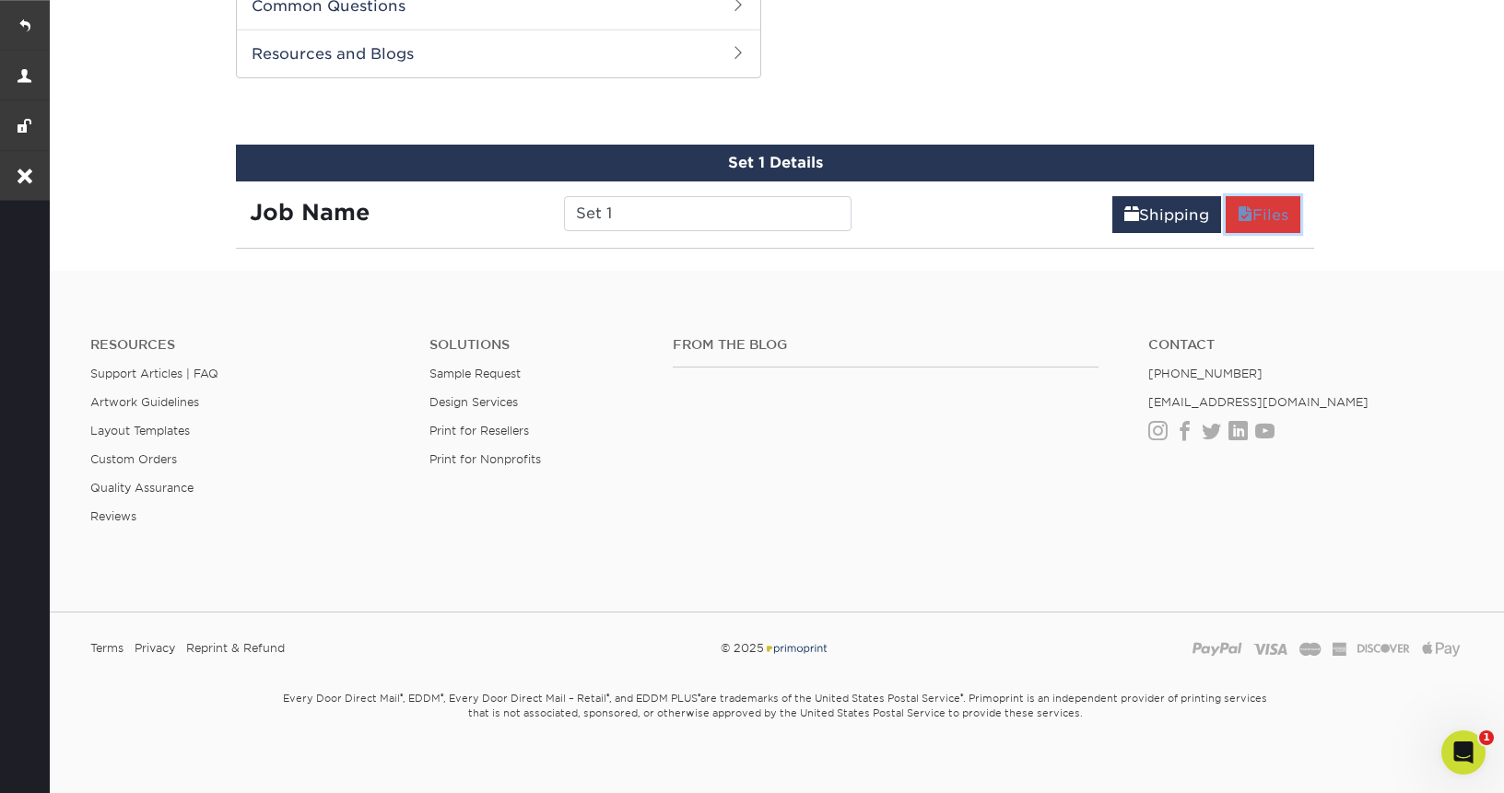
click at [1265, 210] on link "Files" at bounding box center [1263, 214] width 75 height 37
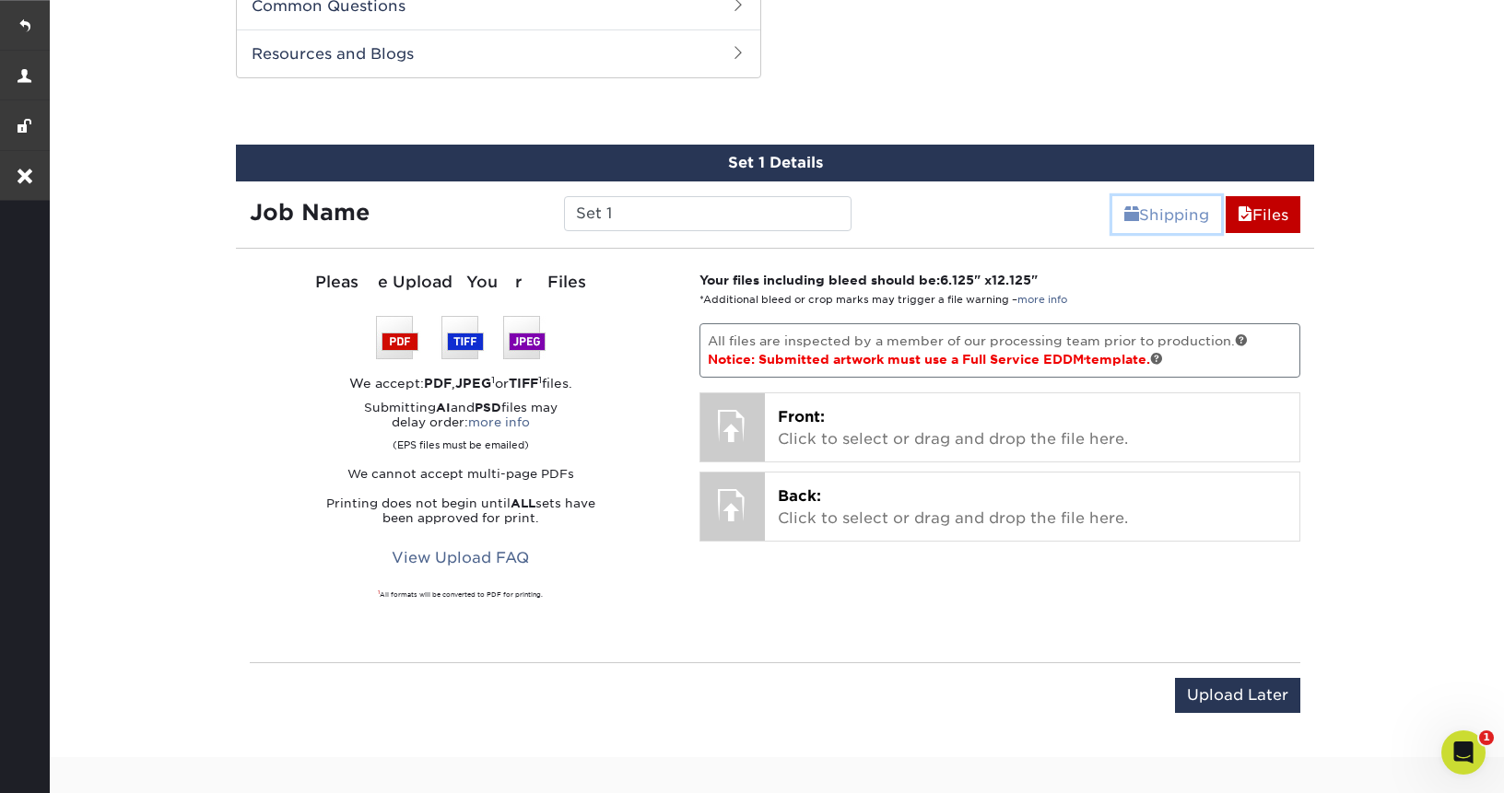
click at [1158, 207] on link "Shipping" at bounding box center [1166, 214] width 109 height 37
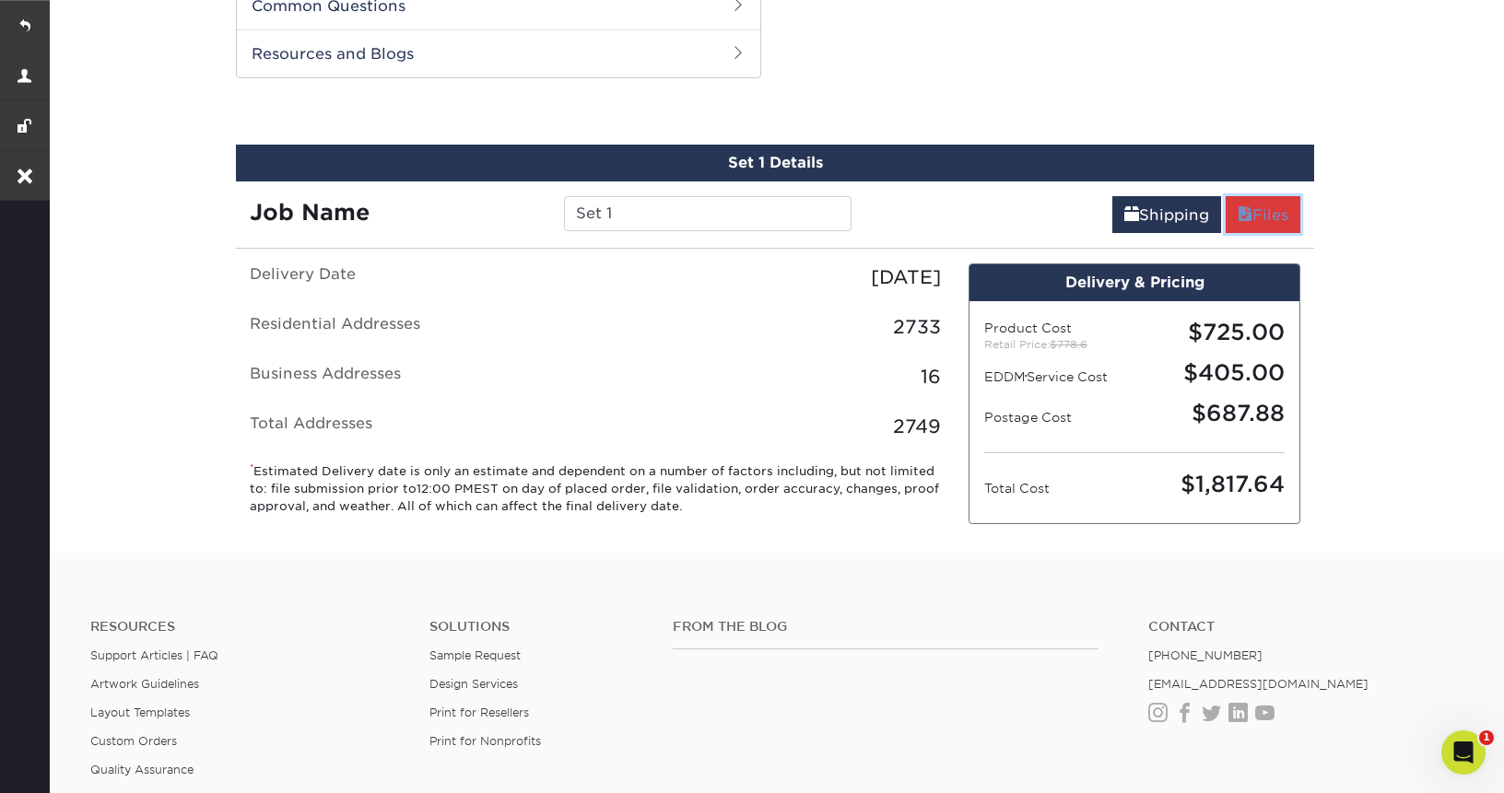
click at [1285, 218] on link "Files" at bounding box center [1263, 214] width 75 height 37
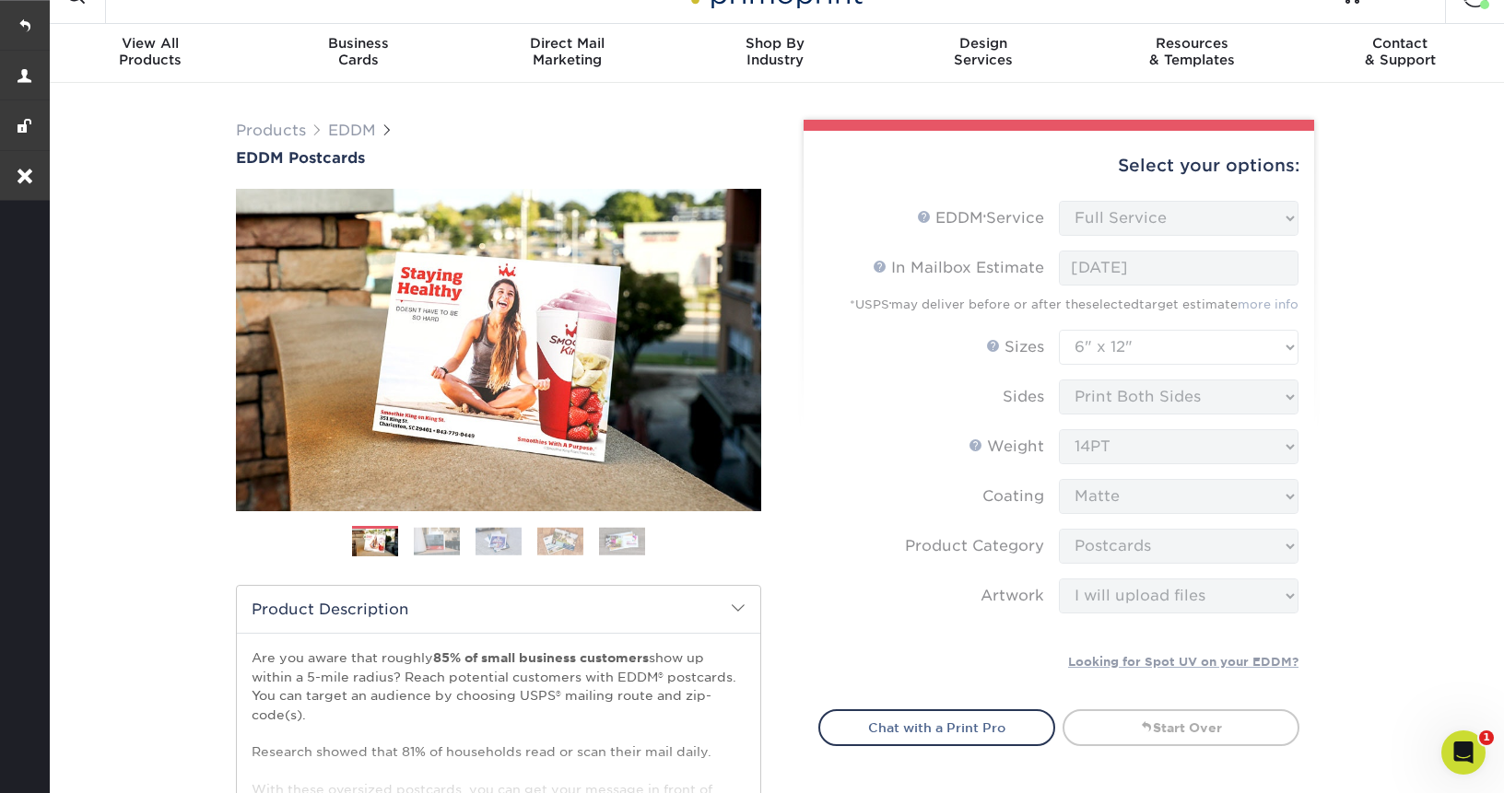
scroll to position [0, 0]
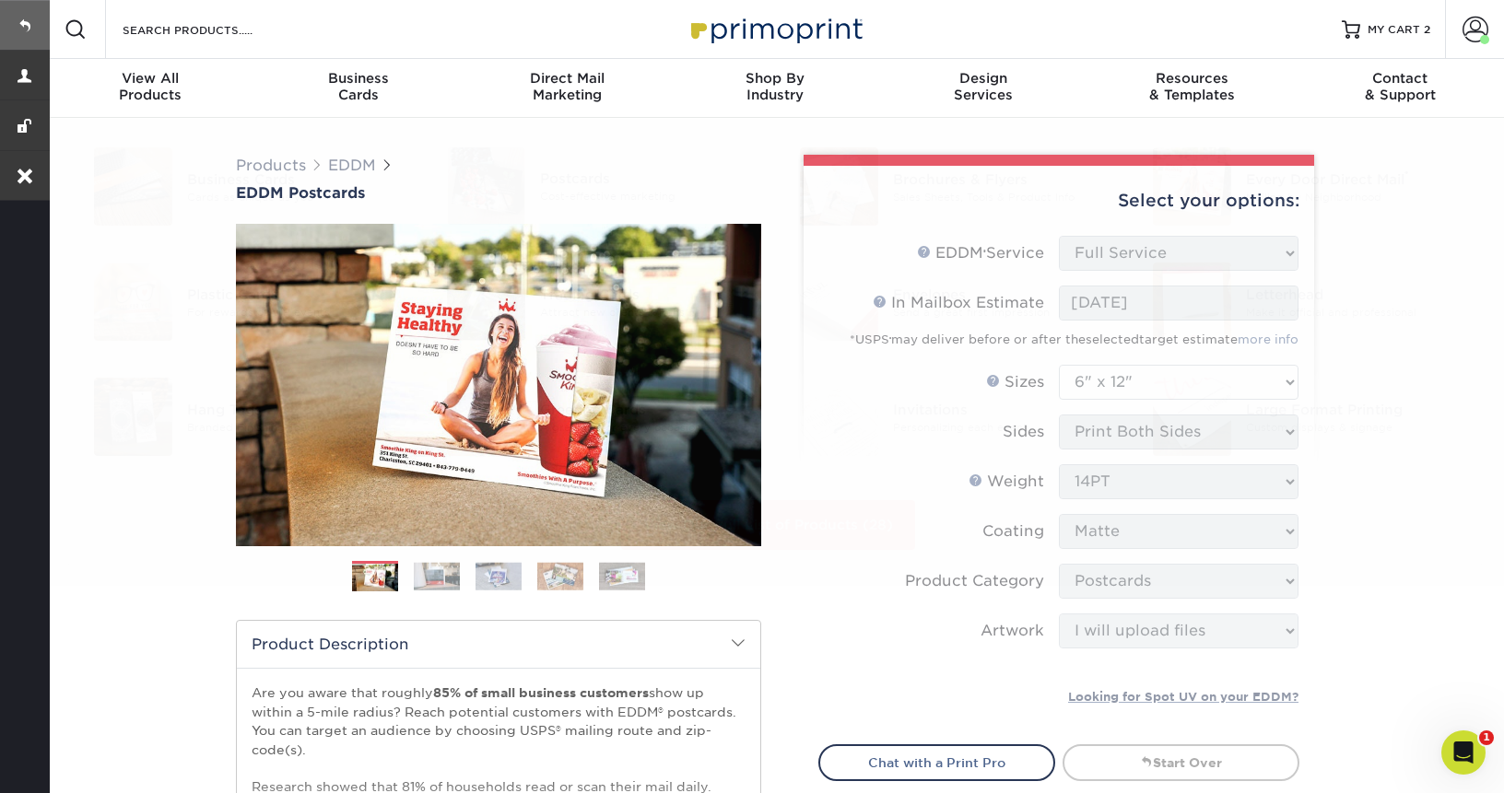
click at [22, 23] on link at bounding box center [25, 25] width 50 height 50
